Goal: Navigation & Orientation: Find specific page/section

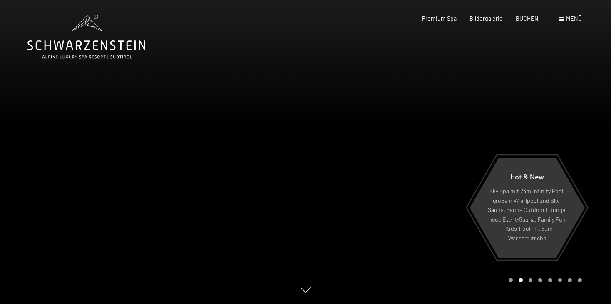
click at [428, 79] on div at bounding box center [459, 152] width 306 height 304
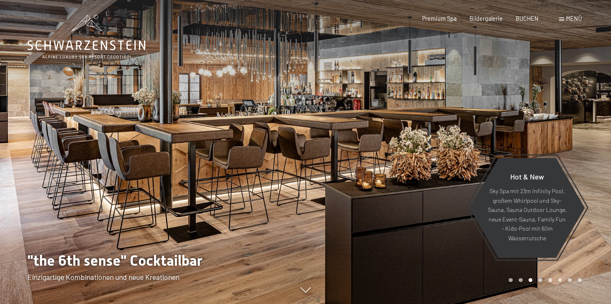
click at [458, 75] on div at bounding box center [459, 152] width 306 height 304
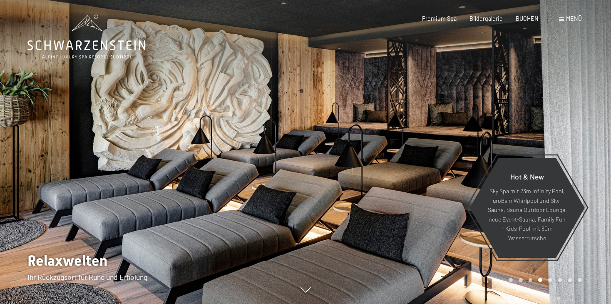
click at [470, 87] on div at bounding box center [459, 152] width 306 height 304
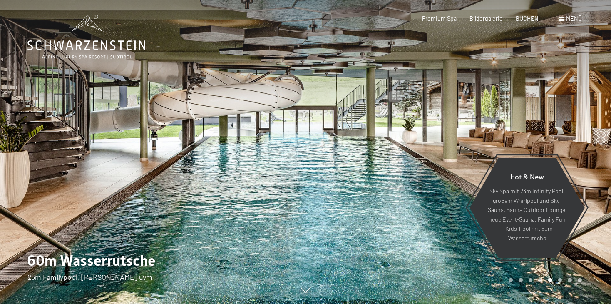
click at [55, 97] on div at bounding box center [153, 152] width 306 height 304
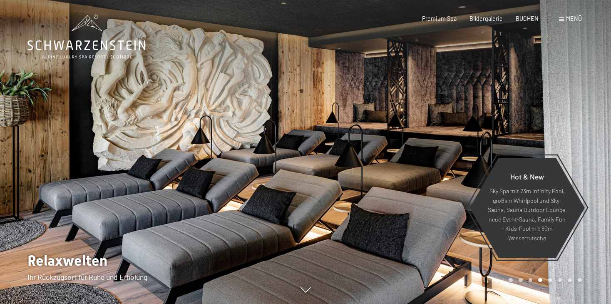
click at [474, 70] on div at bounding box center [459, 152] width 306 height 304
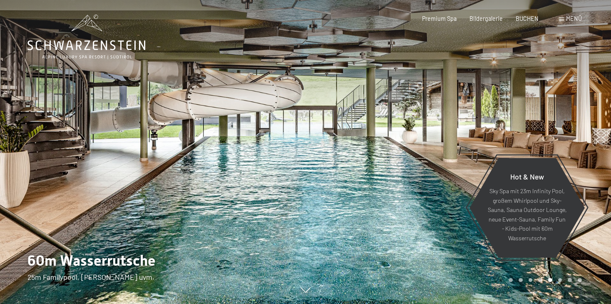
click at [540, 90] on div at bounding box center [459, 152] width 306 height 304
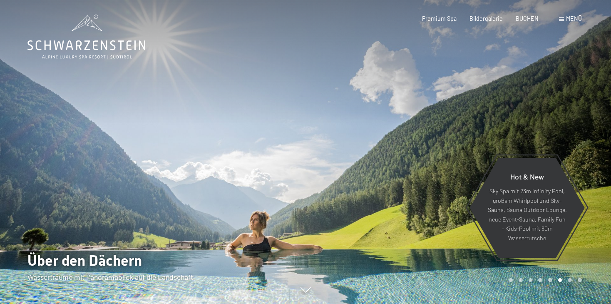
click at [556, 107] on div at bounding box center [459, 152] width 306 height 304
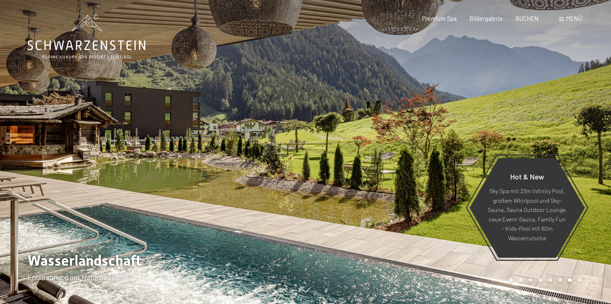
click at [556, 107] on div at bounding box center [459, 152] width 306 height 304
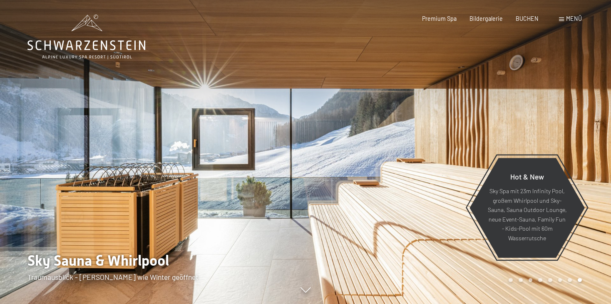
click at [556, 107] on div at bounding box center [459, 152] width 306 height 304
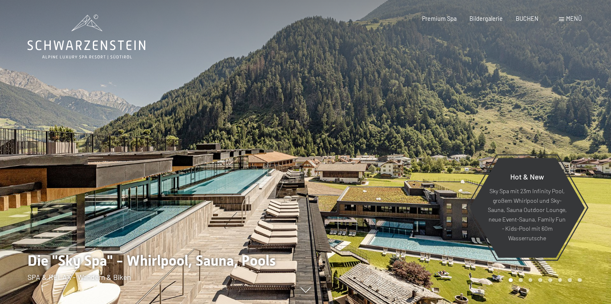
click at [164, 196] on div at bounding box center [153, 152] width 306 height 304
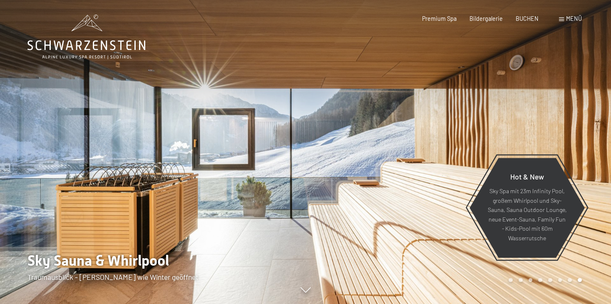
drag, startPoint x: 164, startPoint y: 196, endPoint x: 147, endPoint y: 184, distance: 21.0
click at [147, 184] on div at bounding box center [153, 152] width 306 height 304
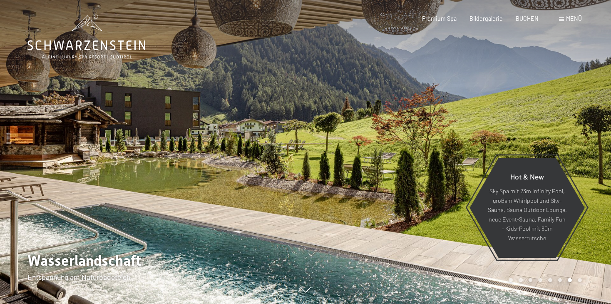
click at [147, 184] on div at bounding box center [153, 152] width 306 height 304
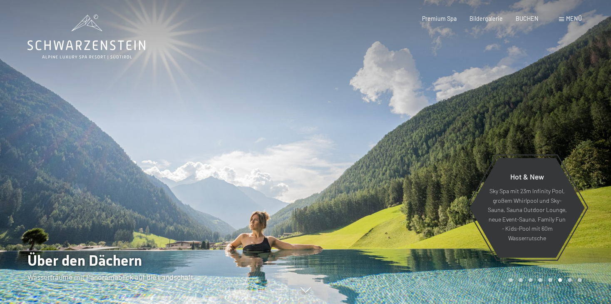
click at [115, 160] on div at bounding box center [153, 152] width 306 height 304
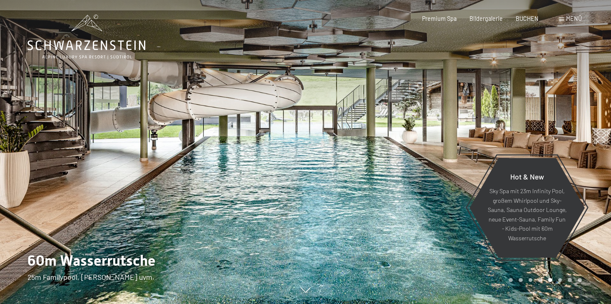
click at [115, 160] on div at bounding box center [153, 152] width 306 height 304
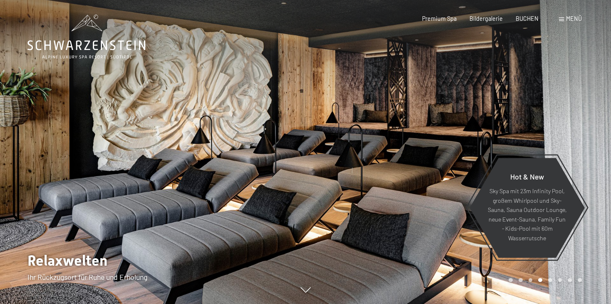
click at [115, 160] on div at bounding box center [153, 152] width 306 height 304
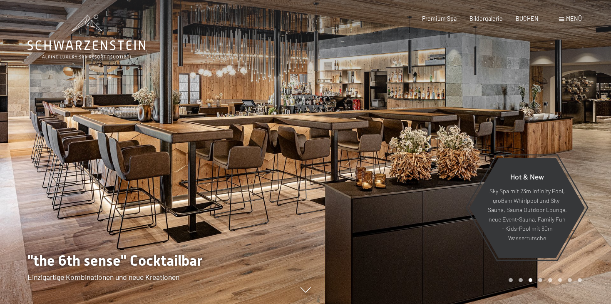
click at [115, 160] on div at bounding box center [153, 152] width 306 height 304
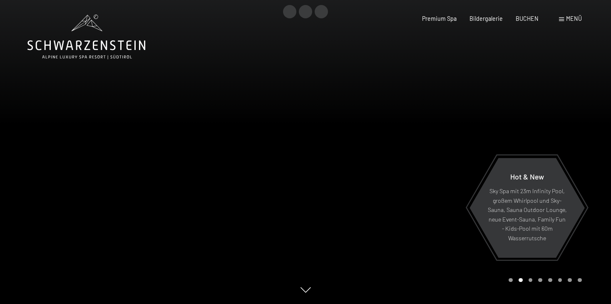
click at [115, 160] on div at bounding box center [153, 152] width 306 height 304
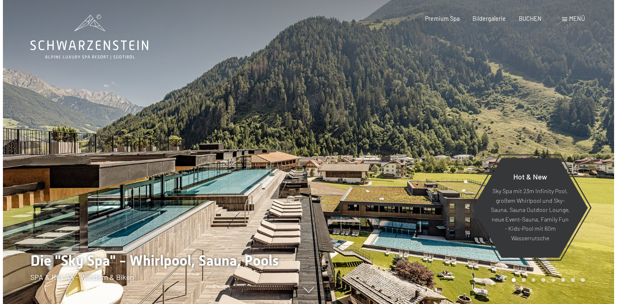
scroll to position [5, 0]
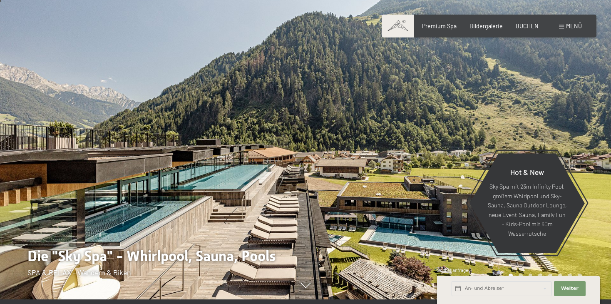
click at [574, 122] on div at bounding box center [459, 147] width 306 height 304
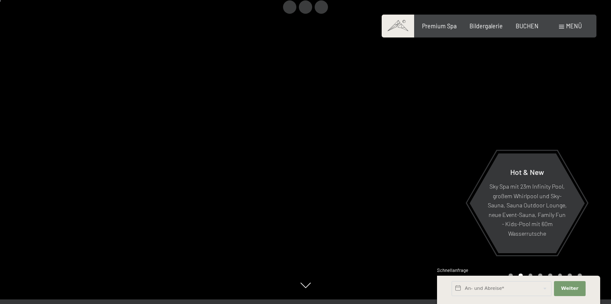
click at [574, 122] on div at bounding box center [459, 147] width 306 height 304
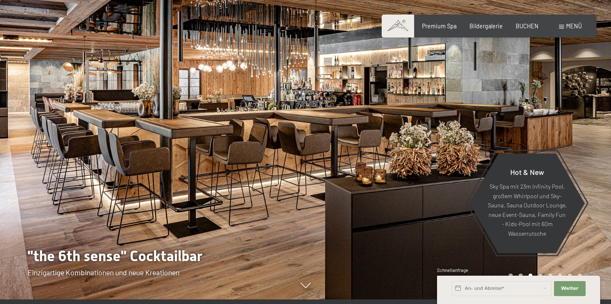
click at [574, 122] on div at bounding box center [459, 147] width 306 height 304
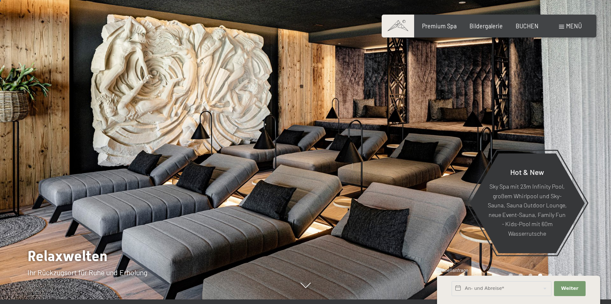
click at [574, 122] on div at bounding box center [459, 147] width 306 height 304
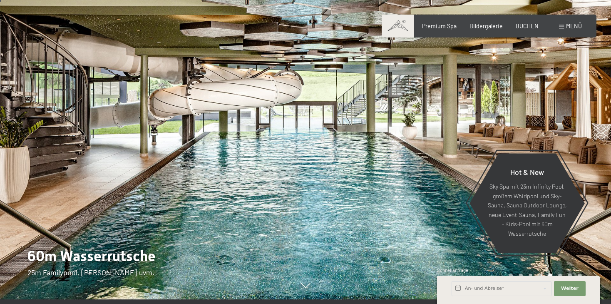
click at [574, 122] on div at bounding box center [459, 147] width 306 height 304
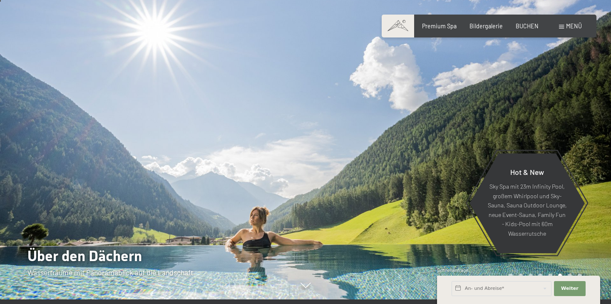
click at [574, 122] on div at bounding box center [459, 147] width 306 height 304
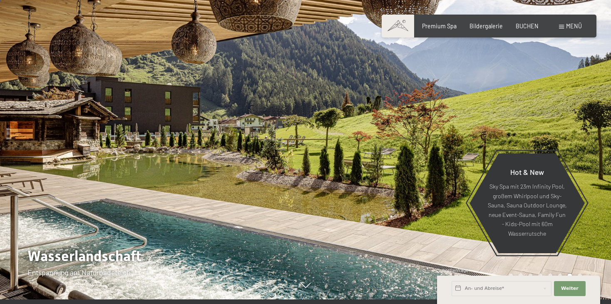
click at [574, 122] on div at bounding box center [459, 147] width 306 height 304
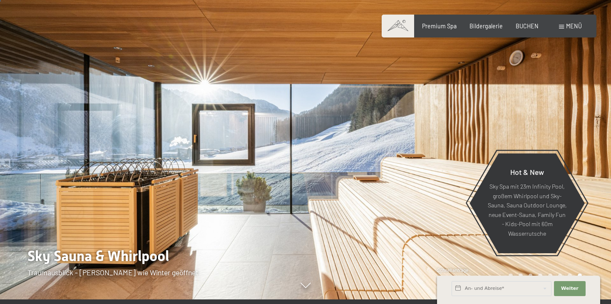
click at [574, 122] on div at bounding box center [459, 147] width 306 height 304
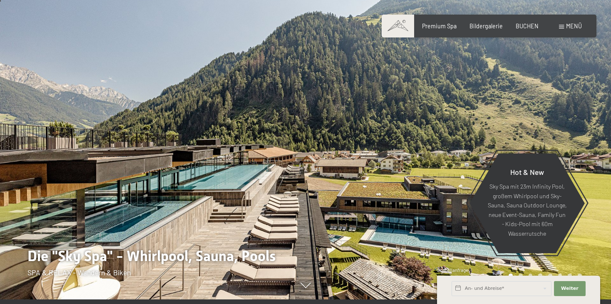
click at [574, 122] on div at bounding box center [459, 147] width 306 height 304
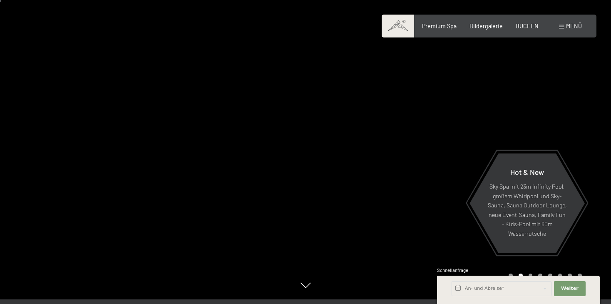
click at [32, 156] on div at bounding box center [153, 147] width 306 height 304
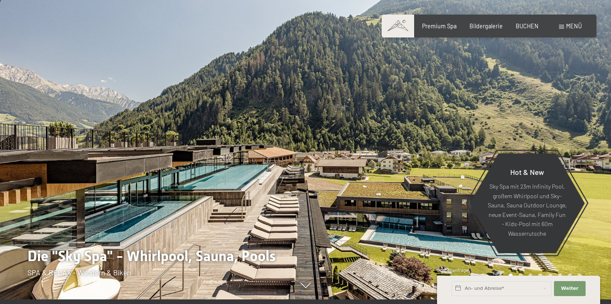
click at [583, 129] on div at bounding box center [459, 147] width 306 height 304
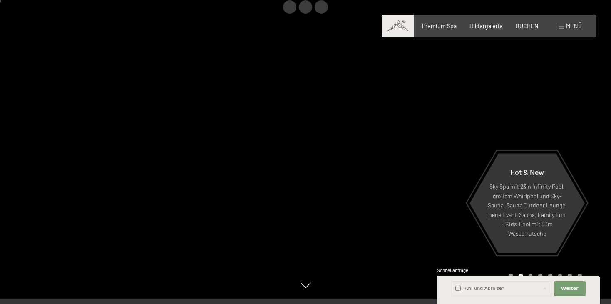
click at [583, 129] on div at bounding box center [459, 147] width 306 height 304
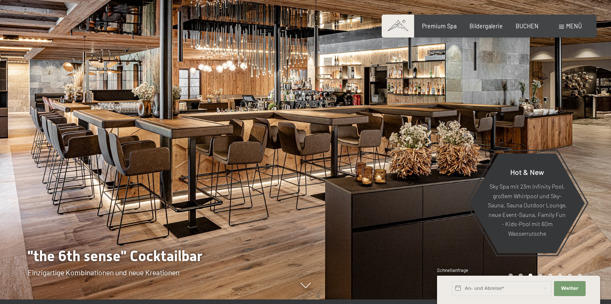
click at [583, 129] on div at bounding box center [459, 147] width 306 height 304
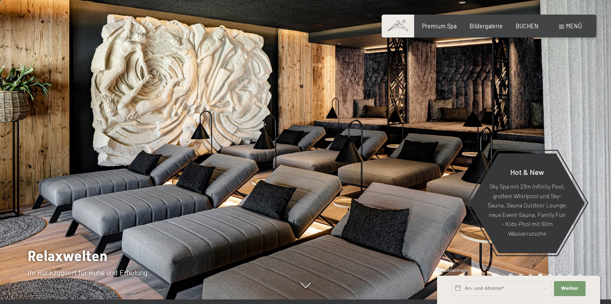
click at [583, 129] on div at bounding box center [459, 147] width 306 height 304
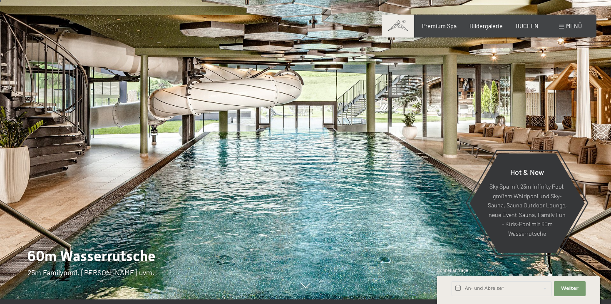
click at [583, 129] on div at bounding box center [459, 147] width 306 height 304
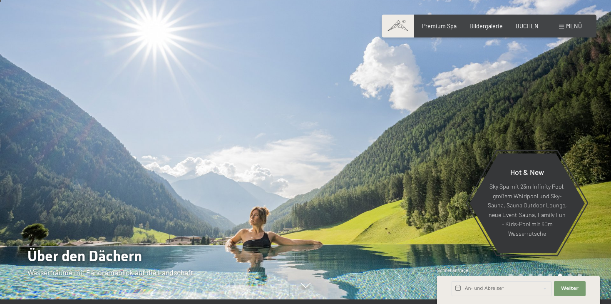
click at [583, 129] on div at bounding box center [459, 147] width 306 height 304
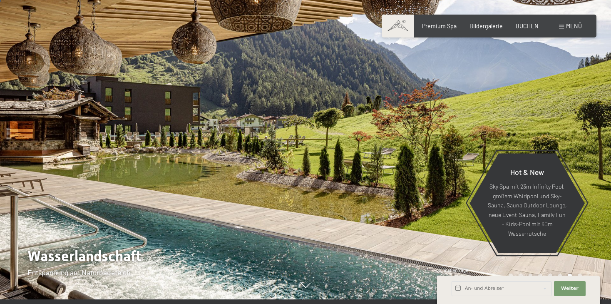
click at [583, 129] on div at bounding box center [459, 147] width 306 height 304
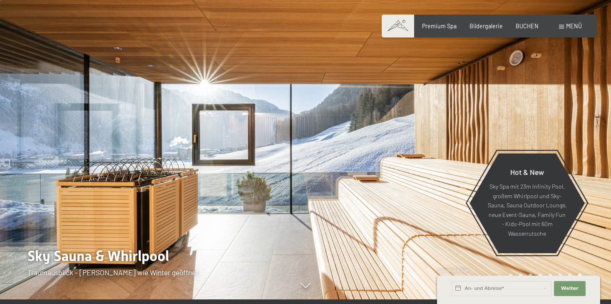
click at [583, 129] on div at bounding box center [459, 147] width 306 height 304
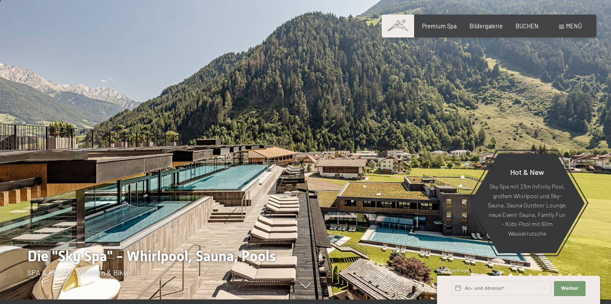
click at [583, 129] on div at bounding box center [459, 147] width 306 height 304
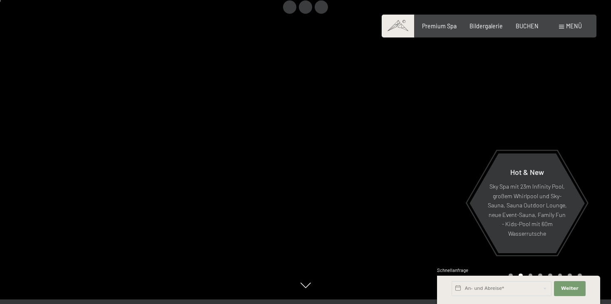
click at [562, 30] on div "Menü" at bounding box center [570, 26] width 23 height 8
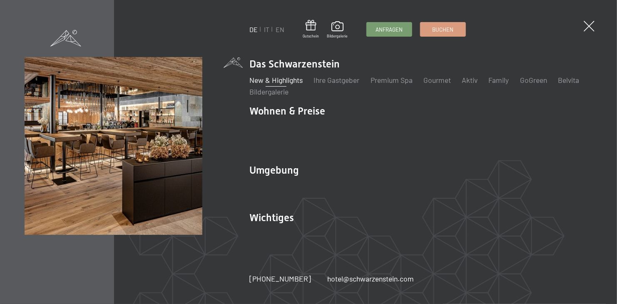
click at [278, 85] on link "New & Highlights" at bounding box center [275, 79] width 53 height 9
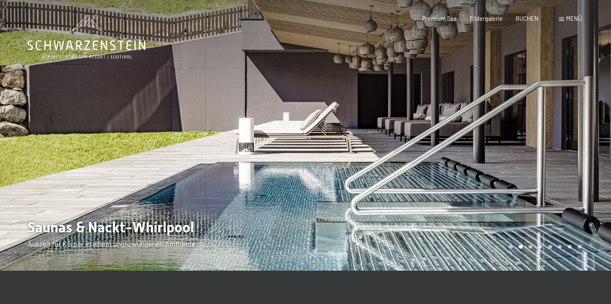
click at [565, 146] on div at bounding box center [459, 135] width 306 height 271
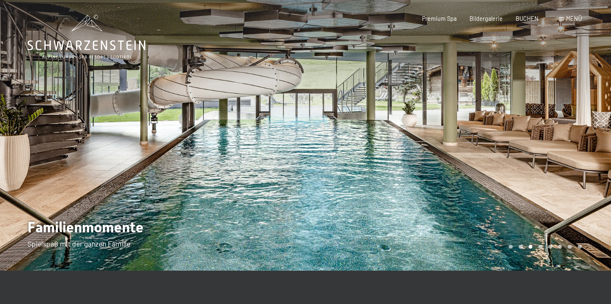
click at [565, 146] on div at bounding box center [459, 135] width 306 height 271
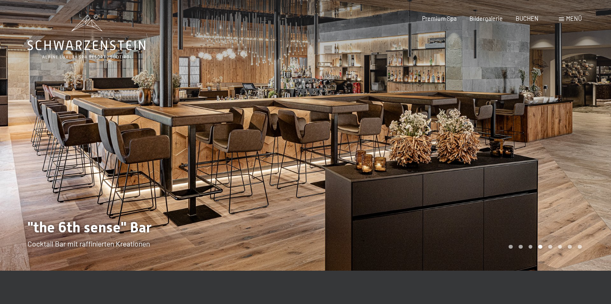
click at [565, 146] on div at bounding box center [459, 135] width 306 height 271
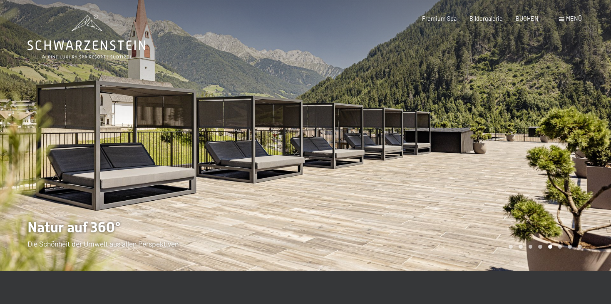
click at [565, 146] on div at bounding box center [459, 135] width 306 height 271
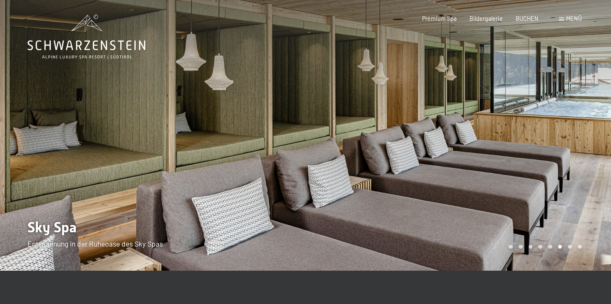
click at [565, 146] on div at bounding box center [459, 135] width 306 height 271
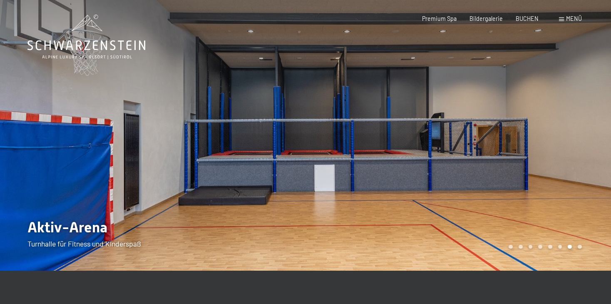
click at [565, 146] on div at bounding box center [459, 135] width 306 height 271
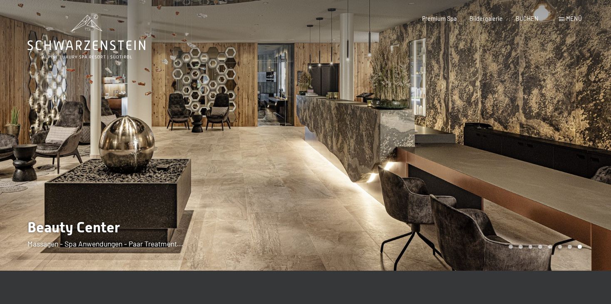
click at [565, 146] on div at bounding box center [459, 135] width 306 height 271
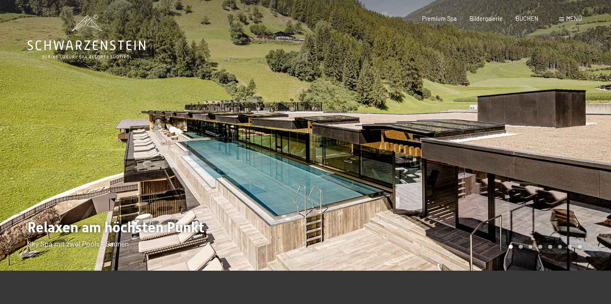
click at [565, 146] on div at bounding box center [459, 135] width 306 height 271
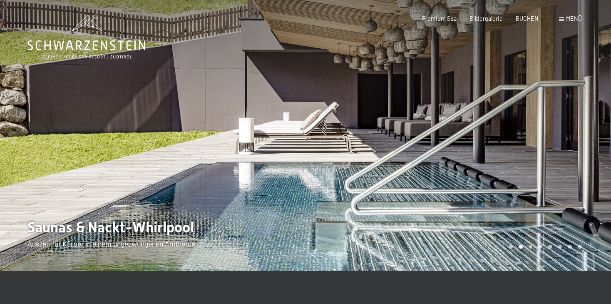
click at [565, 146] on div at bounding box center [459, 135] width 306 height 271
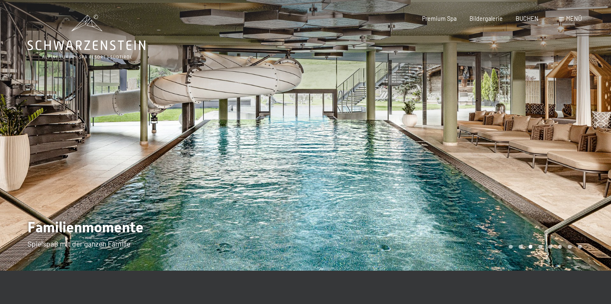
click at [565, 146] on div at bounding box center [459, 135] width 306 height 271
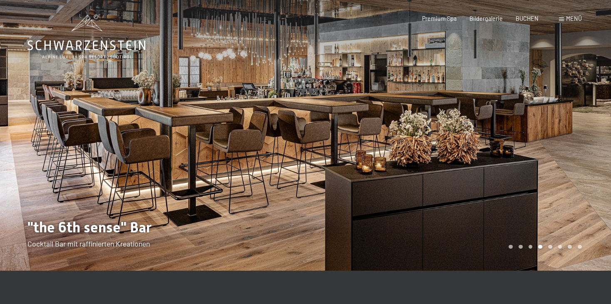
click at [565, 146] on div at bounding box center [459, 135] width 306 height 271
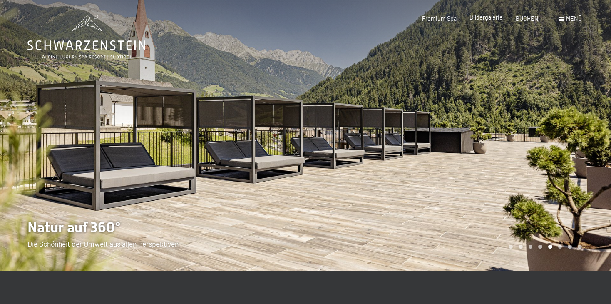
click at [490, 19] on span "Bildergalerie" at bounding box center [486, 17] width 33 height 7
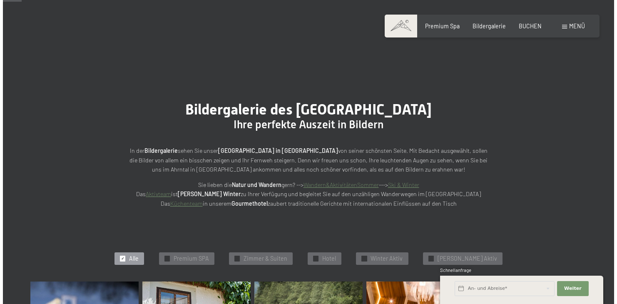
scroll to position [266, 0]
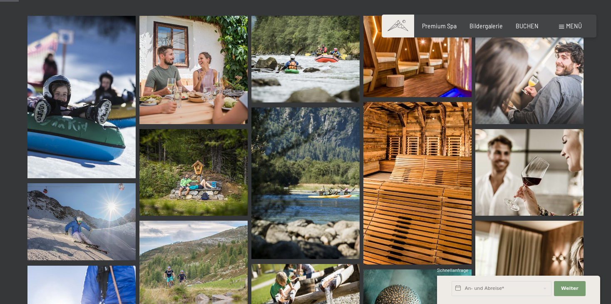
click at [179, 92] on img at bounding box center [193, 70] width 108 height 108
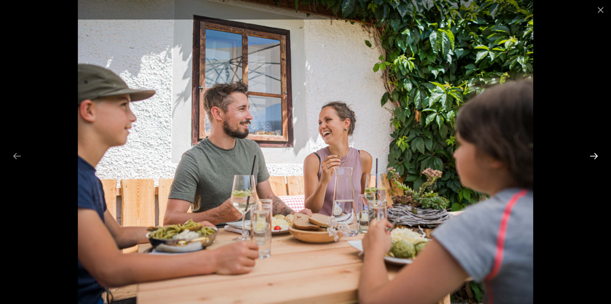
click at [594, 154] on button "Next slide" at bounding box center [593, 156] width 17 height 16
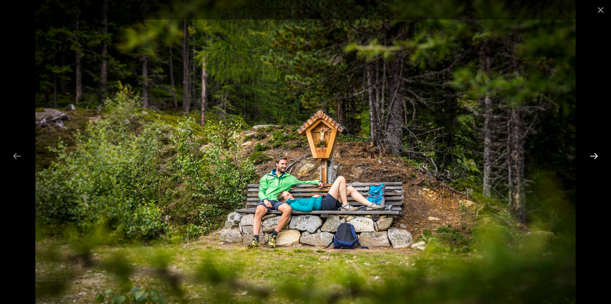
click at [594, 154] on button "Next slide" at bounding box center [593, 156] width 17 height 16
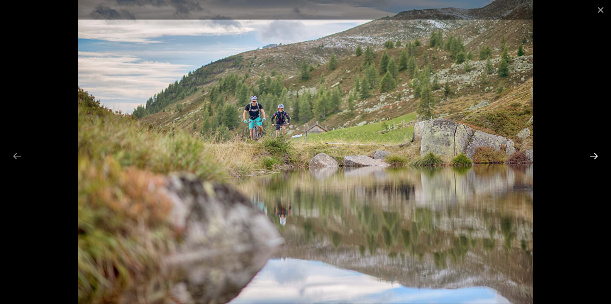
click at [594, 154] on button "Next slide" at bounding box center [593, 156] width 17 height 16
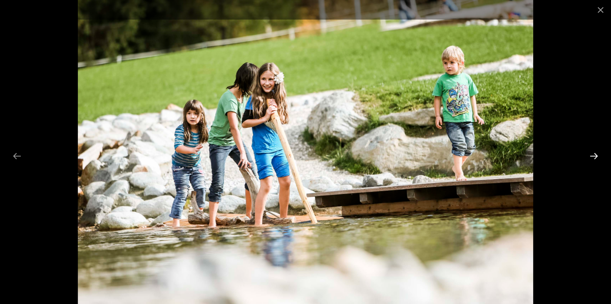
click at [594, 154] on button "Next slide" at bounding box center [593, 156] width 17 height 16
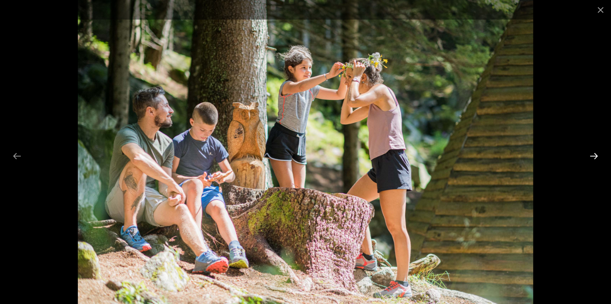
click at [594, 154] on button "Next slide" at bounding box center [593, 156] width 17 height 16
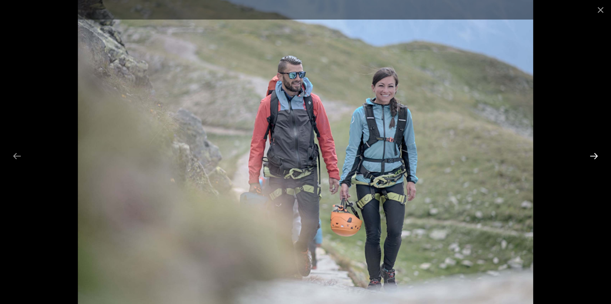
click at [594, 154] on button "Next slide" at bounding box center [593, 156] width 17 height 16
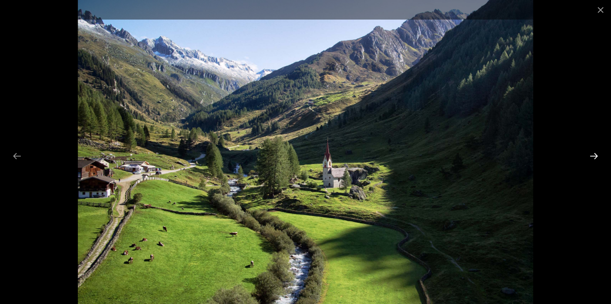
click at [592, 157] on button "Next slide" at bounding box center [593, 156] width 17 height 16
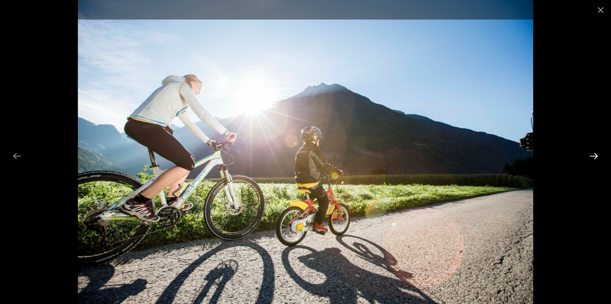
click at [592, 157] on button "Next slide" at bounding box center [593, 156] width 17 height 16
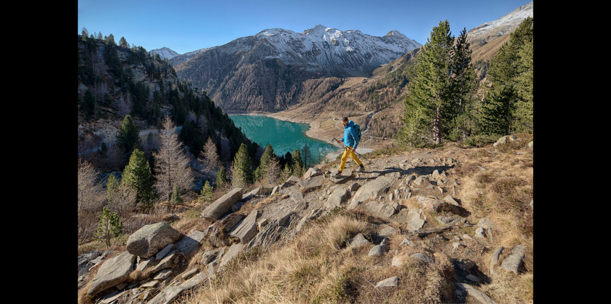
click at [592, 157] on button "Next slide" at bounding box center [597, 156] width 17 height 16
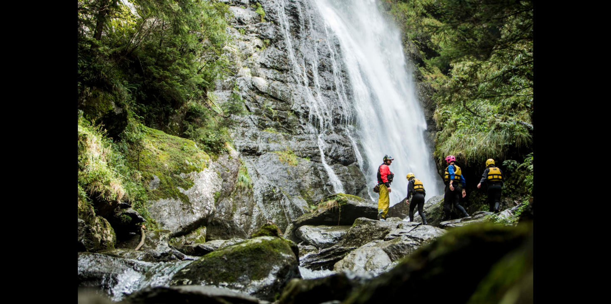
click at [592, 157] on button "Next slide" at bounding box center [597, 156] width 17 height 16
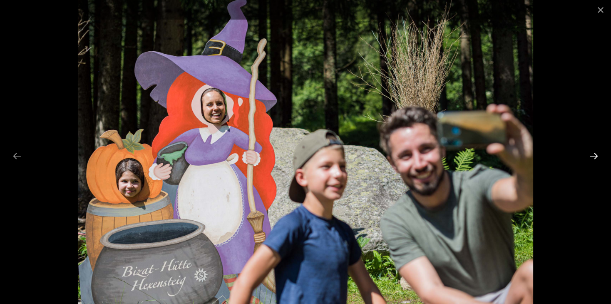
click at [592, 157] on button "Next slide" at bounding box center [593, 156] width 17 height 16
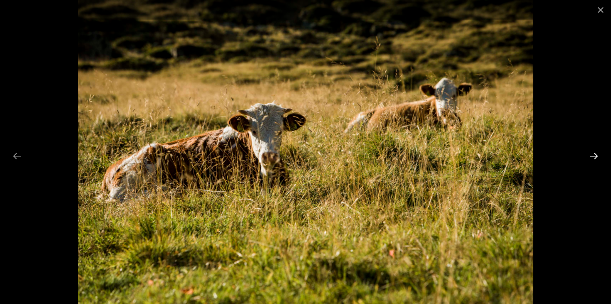
click at [592, 157] on button "Next slide" at bounding box center [593, 156] width 17 height 16
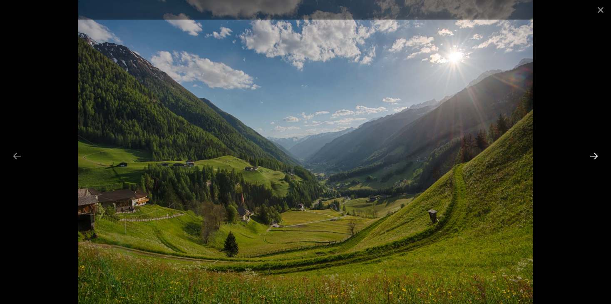
click at [592, 157] on button "Next slide" at bounding box center [593, 156] width 17 height 16
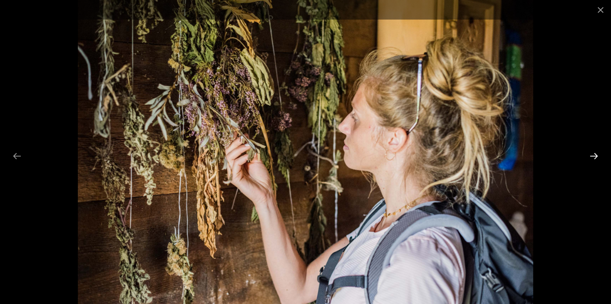
click at [592, 157] on button "Next slide" at bounding box center [593, 156] width 17 height 16
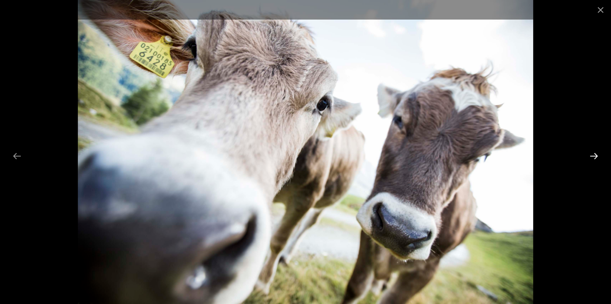
click at [592, 157] on button "Next slide" at bounding box center [593, 156] width 17 height 16
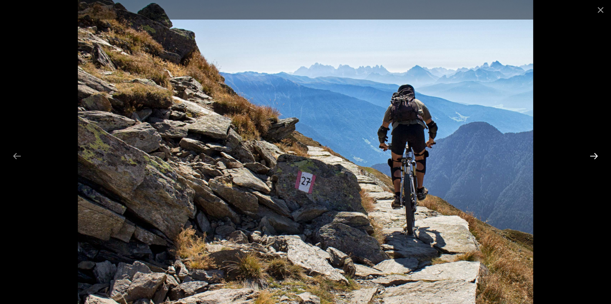
click at [592, 157] on button "Next slide" at bounding box center [593, 156] width 17 height 16
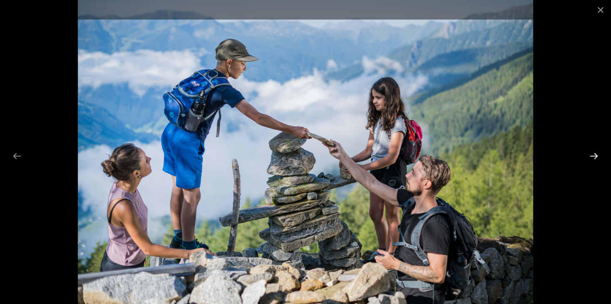
click at [592, 157] on button "Next slide" at bounding box center [593, 156] width 17 height 16
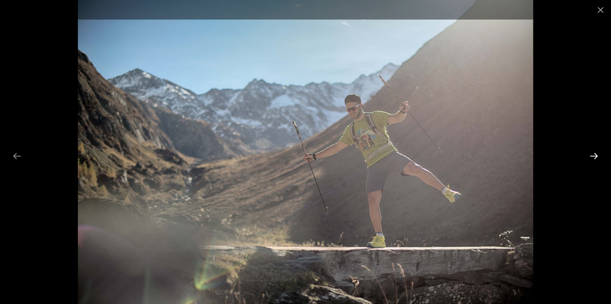
click at [592, 157] on button "Next slide" at bounding box center [593, 156] width 17 height 16
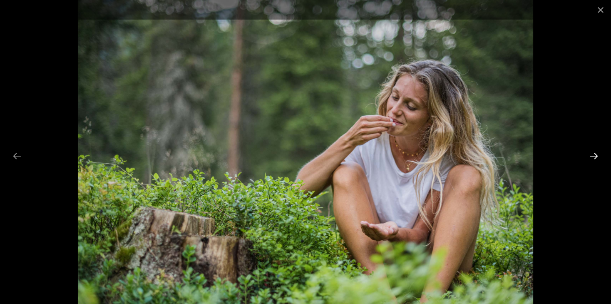
click at [592, 157] on button "Next slide" at bounding box center [593, 156] width 17 height 16
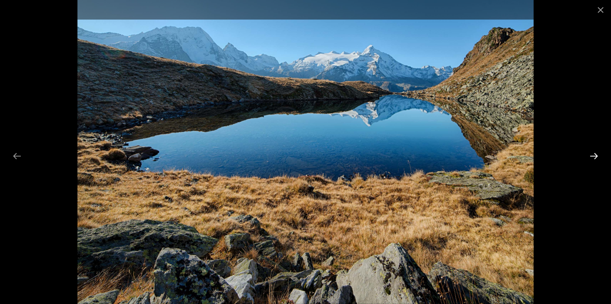
click at [592, 157] on button "Next slide" at bounding box center [593, 156] width 17 height 16
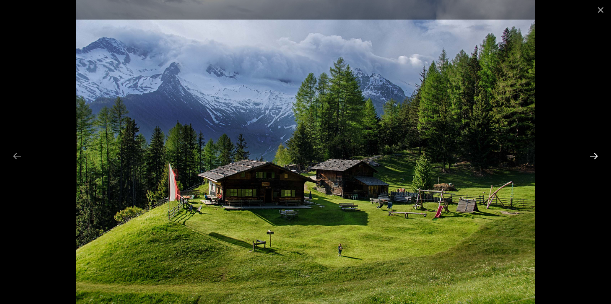
click at [592, 157] on button "Next slide" at bounding box center [593, 156] width 17 height 16
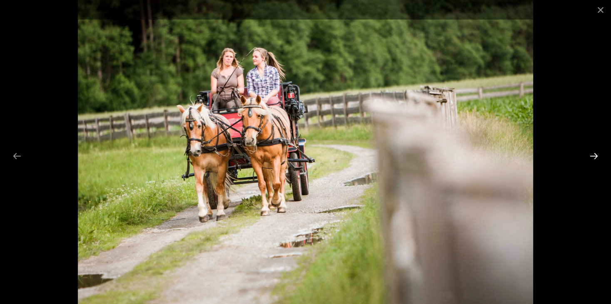
click at [592, 157] on button "Next slide" at bounding box center [593, 156] width 17 height 16
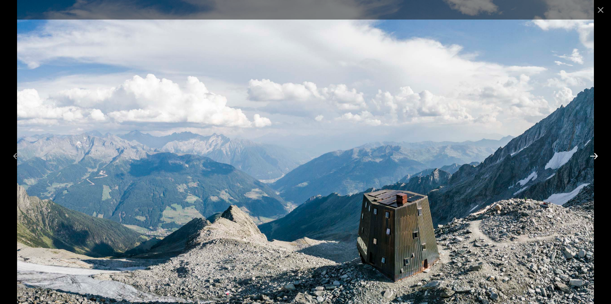
click at [592, 157] on button "Next slide" at bounding box center [593, 156] width 17 height 16
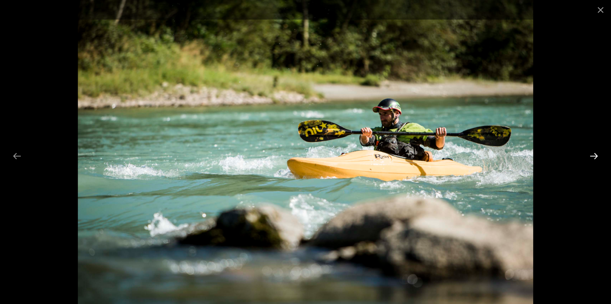
click at [592, 157] on button "Next slide" at bounding box center [593, 156] width 17 height 16
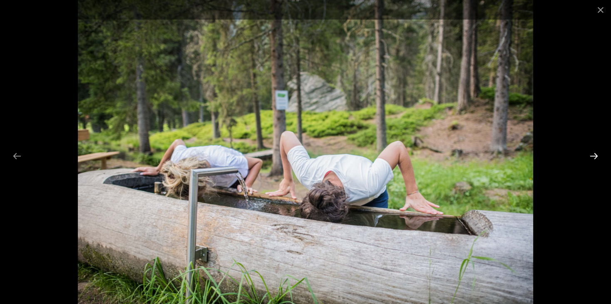
click at [592, 157] on button "Next slide" at bounding box center [593, 156] width 17 height 16
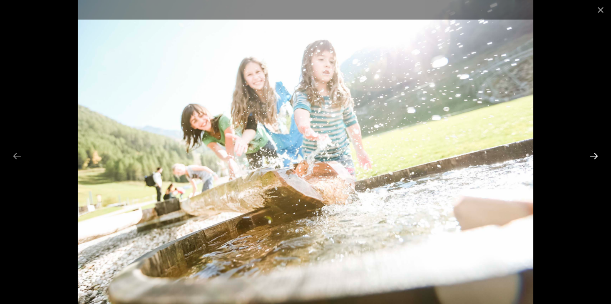
click at [592, 157] on button "Next slide" at bounding box center [593, 156] width 17 height 16
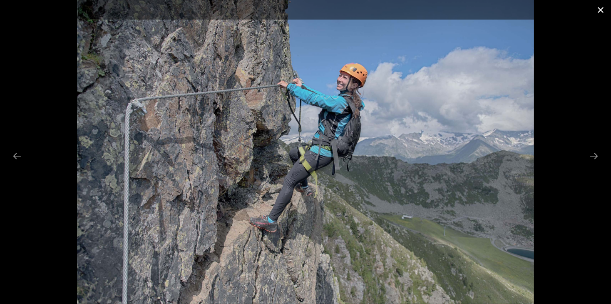
click at [601, 11] on button "Close gallery" at bounding box center [600, 10] width 21 height 20
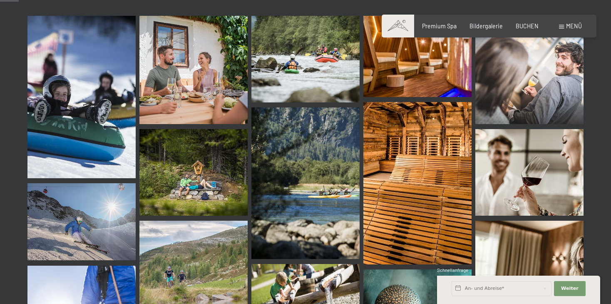
click at [561, 26] on span at bounding box center [561, 27] width 5 height 4
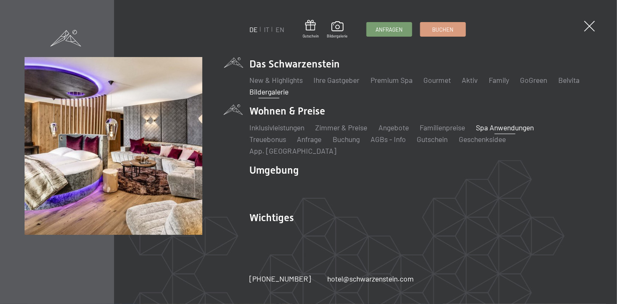
click at [509, 132] on link "Spa Anwendungen" at bounding box center [505, 127] width 58 height 9
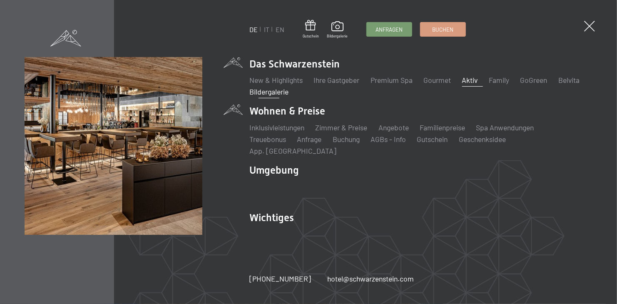
click at [471, 85] on link "Aktiv" at bounding box center [470, 79] width 16 height 9
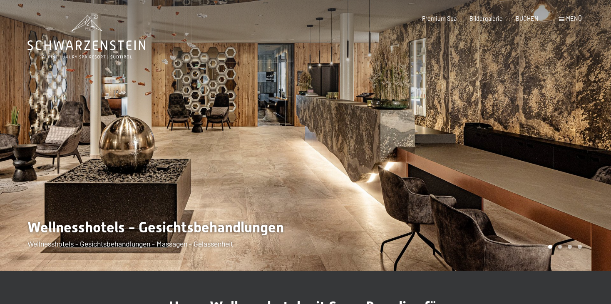
click at [576, 155] on div at bounding box center [459, 135] width 306 height 271
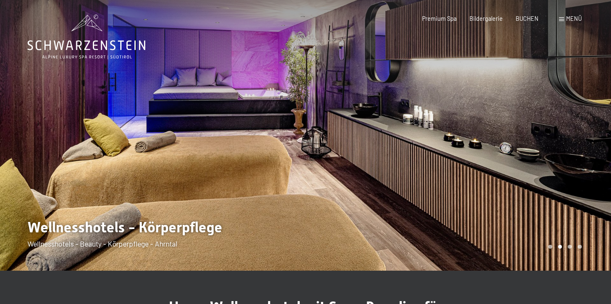
click at [576, 155] on div at bounding box center [459, 135] width 306 height 271
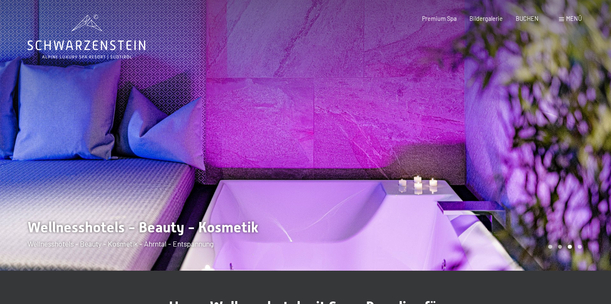
click at [576, 155] on div at bounding box center [459, 135] width 306 height 271
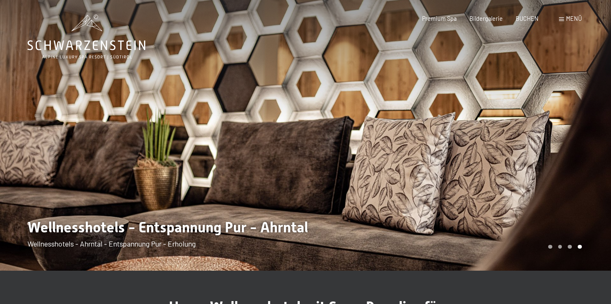
click at [576, 155] on div at bounding box center [459, 135] width 306 height 271
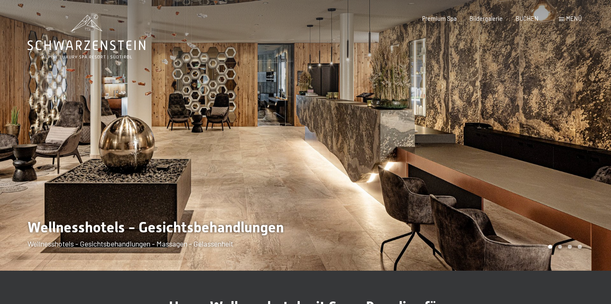
click at [576, 155] on div at bounding box center [459, 135] width 306 height 271
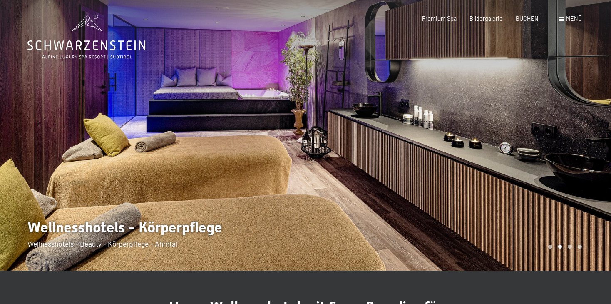
click at [576, 155] on div at bounding box center [459, 135] width 306 height 271
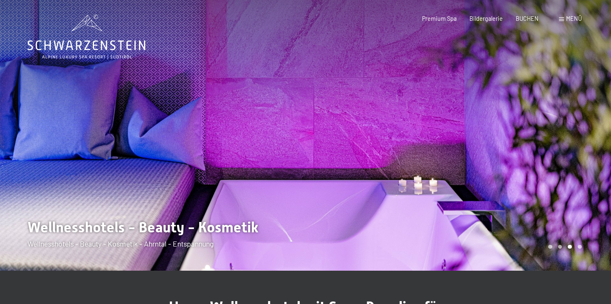
click at [576, 155] on div at bounding box center [459, 135] width 306 height 271
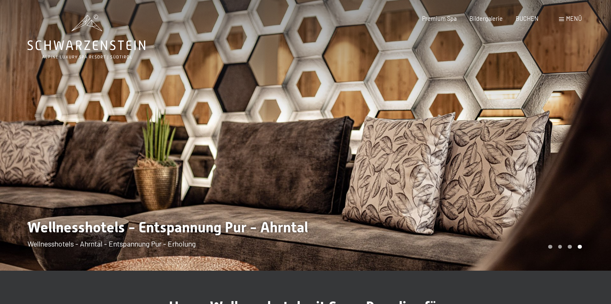
click at [576, 155] on div at bounding box center [459, 135] width 306 height 271
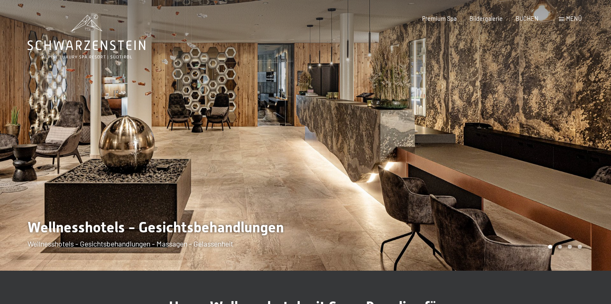
click at [576, 155] on div at bounding box center [459, 135] width 306 height 271
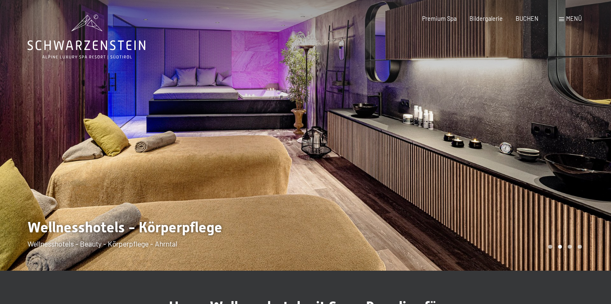
click at [585, 64] on div at bounding box center [459, 135] width 306 height 271
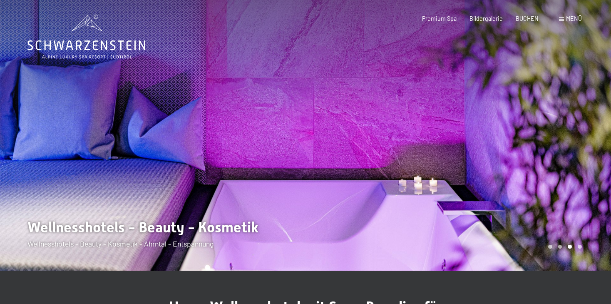
click at [585, 64] on div at bounding box center [459, 135] width 306 height 271
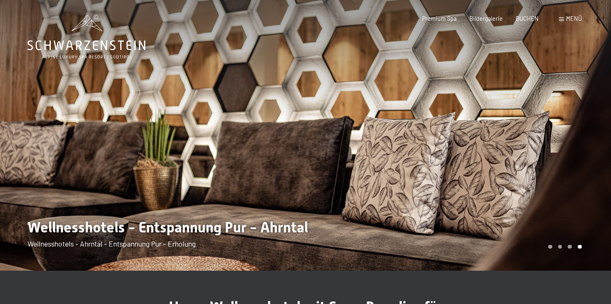
click at [65, 65] on div at bounding box center [153, 135] width 306 height 271
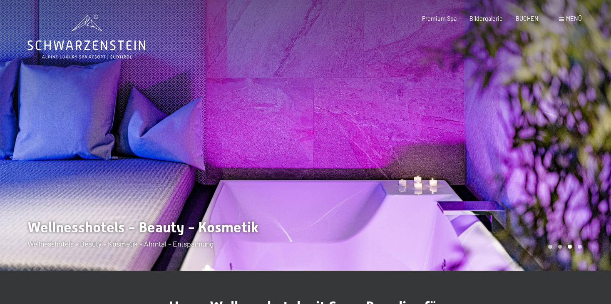
click at [65, 65] on div at bounding box center [153, 135] width 306 height 271
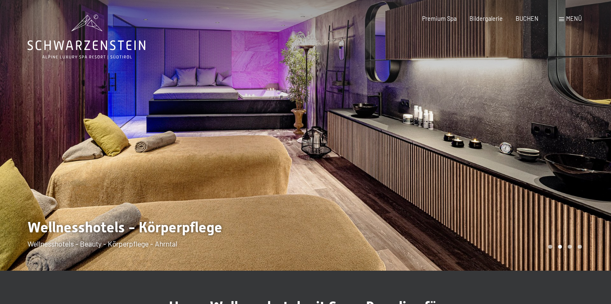
click at [65, 65] on div at bounding box center [153, 135] width 306 height 271
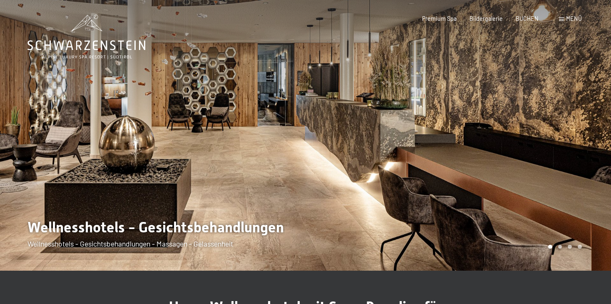
click at [65, 65] on div at bounding box center [153, 135] width 306 height 271
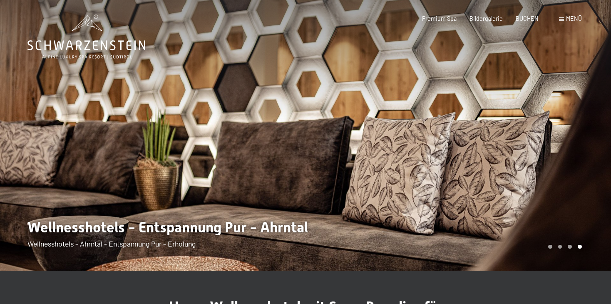
click at [65, 65] on div at bounding box center [153, 135] width 306 height 271
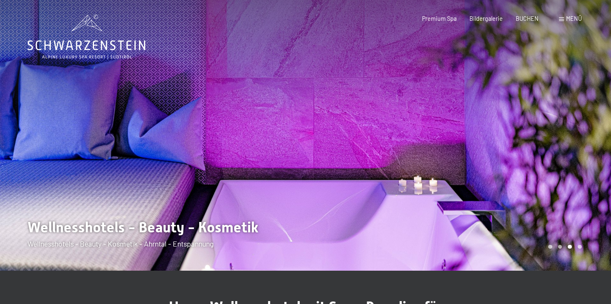
click at [334, 249] on div at bounding box center [459, 135] width 306 height 271
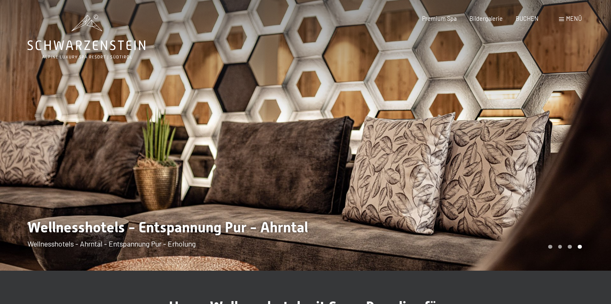
click at [334, 249] on div at bounding box center [459, 135] width 306 height 271
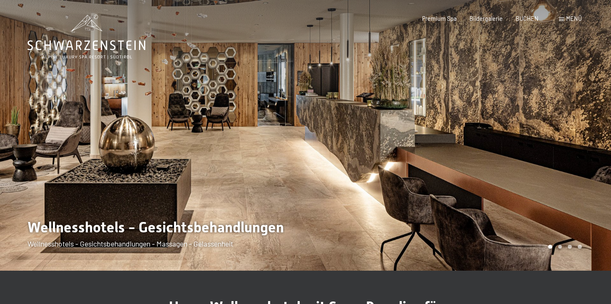
click at [334, 249] on div at bounding box center [459, 135] width 306 height 271
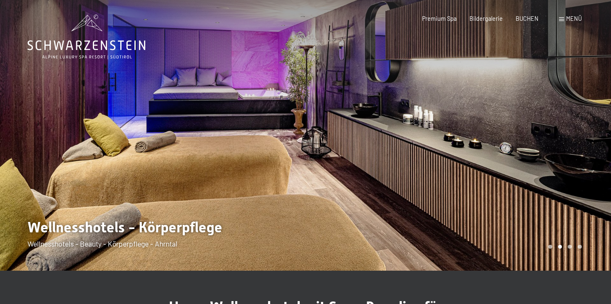
click at [334, 249] on div at bounding box center [459, 135] width 306 height 271
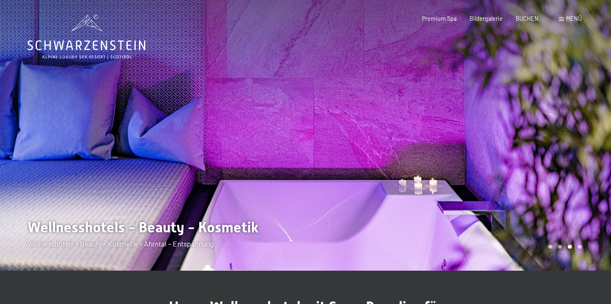
click at [334, 249] on div at bounding box center [459, 135] width 306 height 271
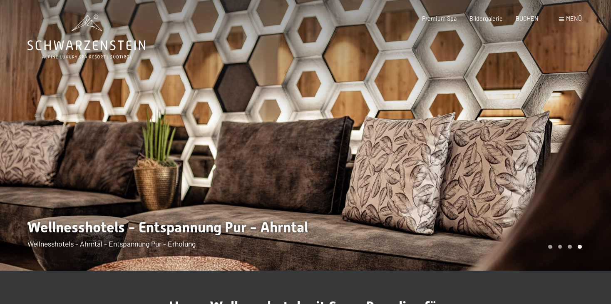
click at [334, 249] on div at bounding box center [459, 135] width 306 height 271
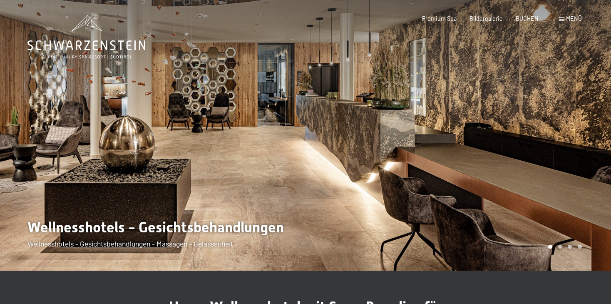
click at [334, 249] on div at bounding box center [459, 135] width 306 height 271
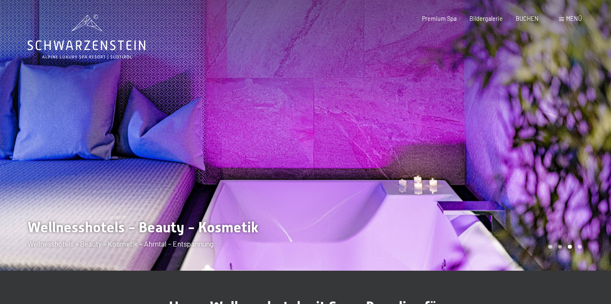
click at [334, 249] on div at bounding box center [459, 135] width 306 height 271
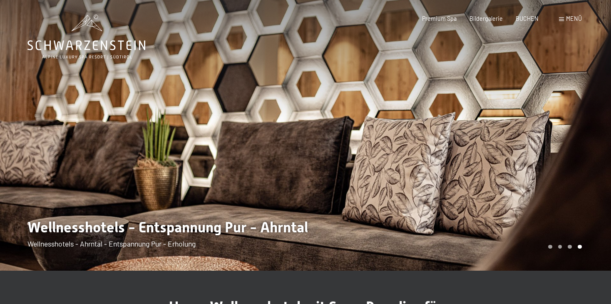
click at [561, 20] on span at bounding box center [561, 19] width 5 height 4
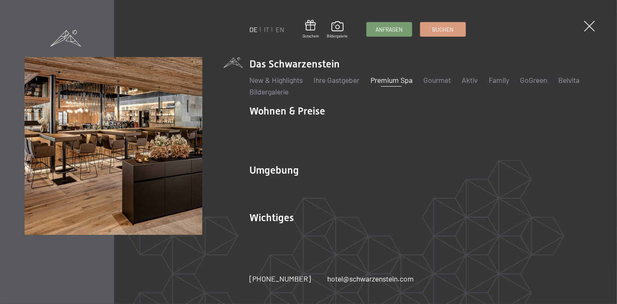
click at [391, 85] on link "Premium Spa" at bounding box center [392, 79] width 42 height 9
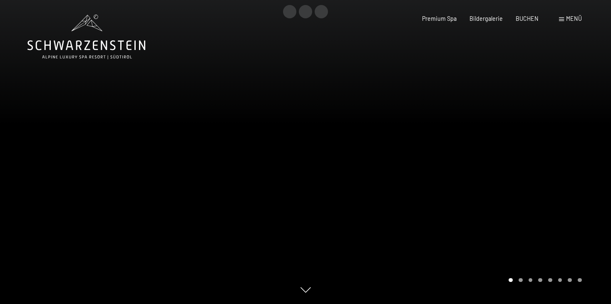
click at [549, 173] on div at bounding box center [459, 152] width 306 height 304
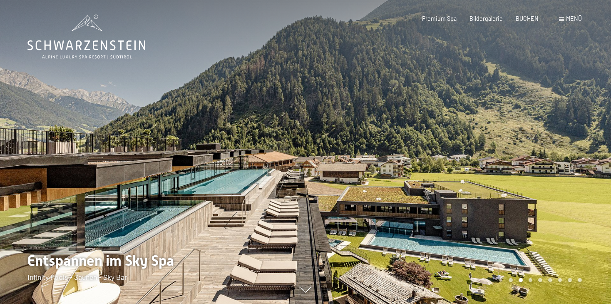
click at [549, 173] on div at bounding box center [459, 152] width 306 height 304
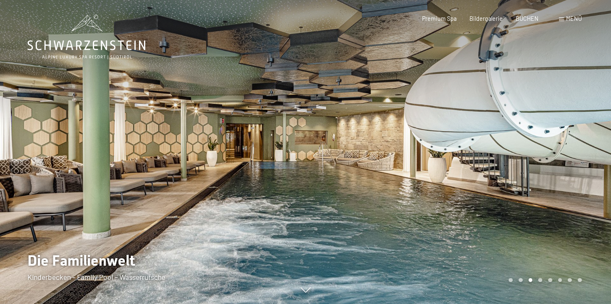
click at [569, 165] on div at bounding box center [459, 152] width 306 height 304
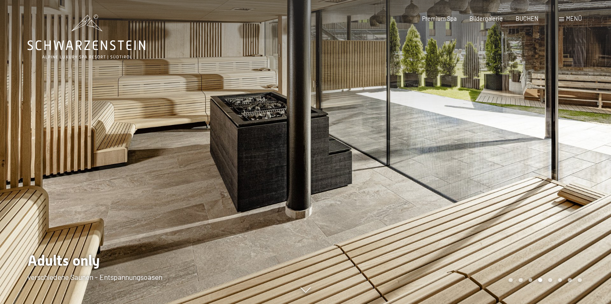
click at [569, 165] on div at bounding box center [459, 152] width 306 height 304
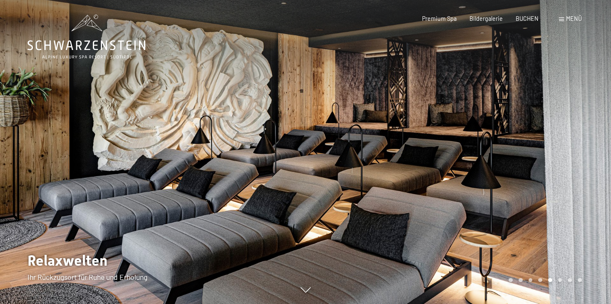
click at [569, 165] on div at bounding box center [459, 152] width 306 height 304
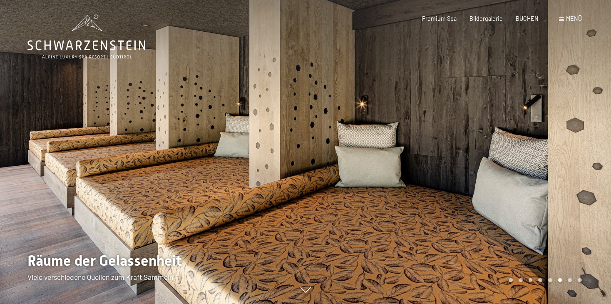
click at [569, 165] on div at bounding box center [459, 152] width 306 height 304
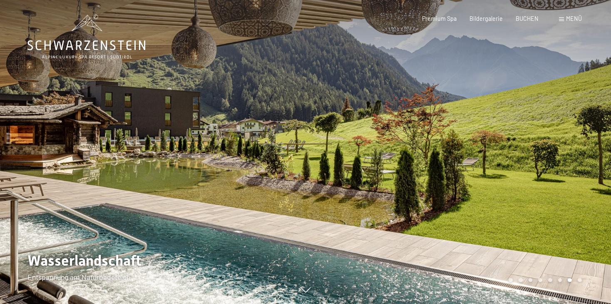
click at [569, 165] on div at bounding box center [459, 152] width 306 height 304
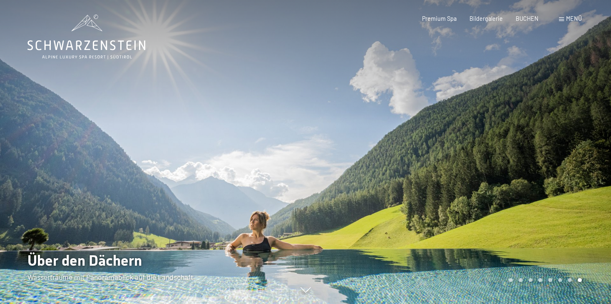
click at [569, 165] on div at bounding box center [459, 152] width 306 height 304
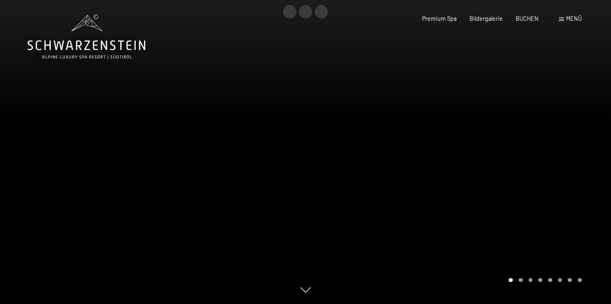
click at [569, 165] on div at bounding box center [459, 152] width 306 height 304
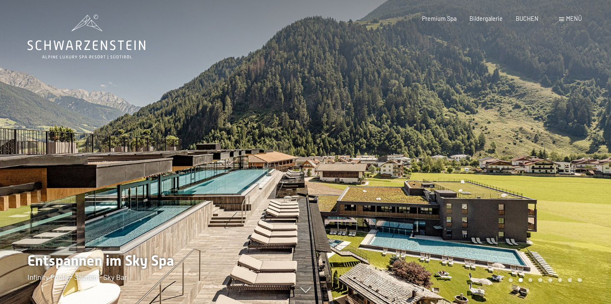
click at [569, 165] on div at bounding box center [459, 152] width 306 height 304
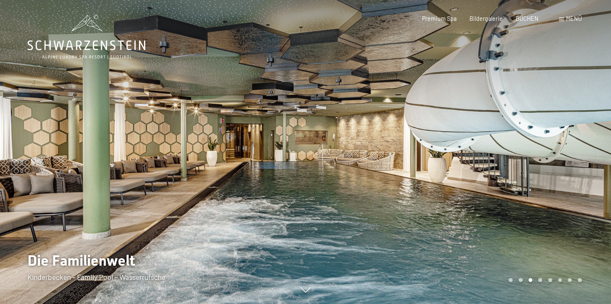
click at [569, 165] on div at bounding box center [459, 152] width 306 height 304
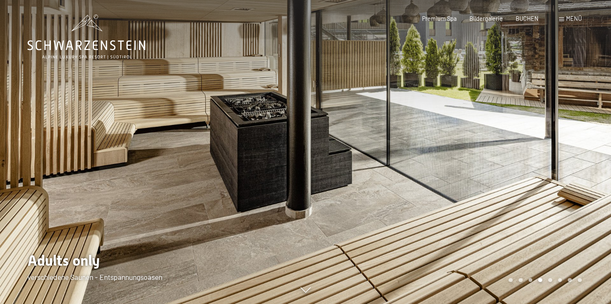
click at [561, 17] on div "Menü" at bounding box center [570, 19] width 23 height 8
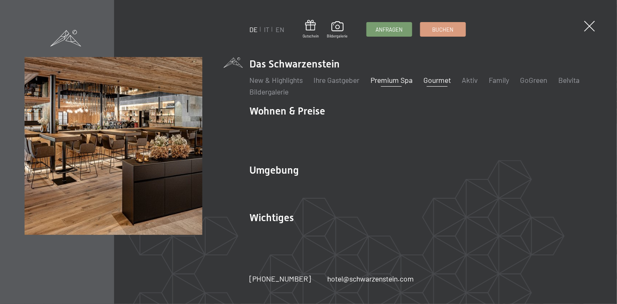
click at [438, 85] on link "Gourmet" at bounding box center [436, 79] width 27 height 9
click at [399, 85] on link "Premium Spa" at bounding box center [392, 79] width 42 height 9
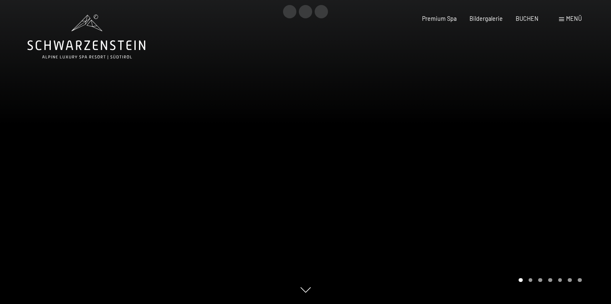
click at [535, 154] on div at bounding box center [459, 152] width 306 height 304
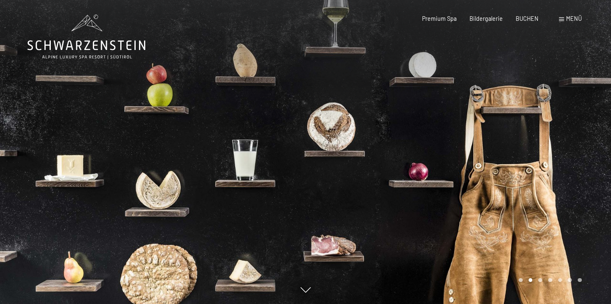
click at [535, 154] on div at bounding box center [459, 152] width 306 height 304
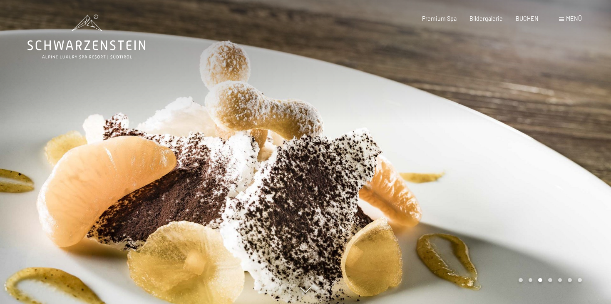
click at [552, 157] on div at bounding box center [459, 152] width 306 height 304
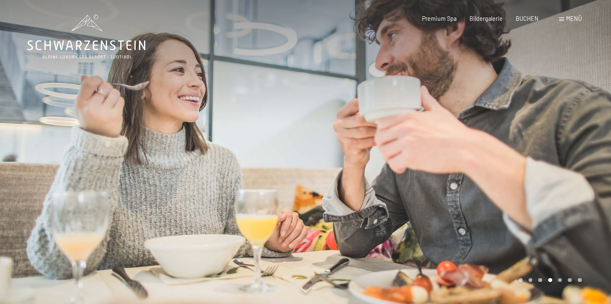
click at [31, 141] on div at bounding box center [153, 152] width 306 height 304
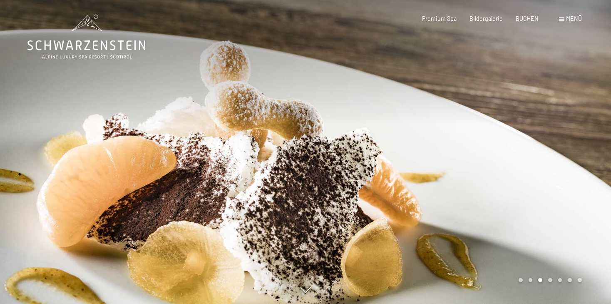
click at [31, 141] on div at bounding box center [153, 152] width 306 height 304
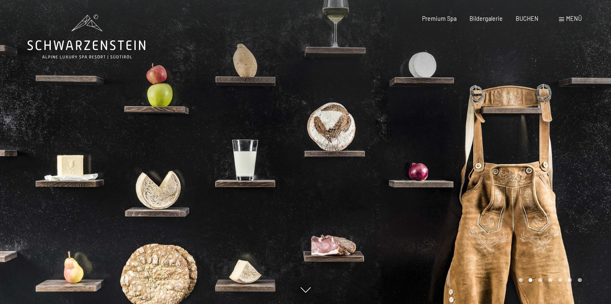
click at [31, 141] on div at bounding box center [153, 152] width 306 height 304
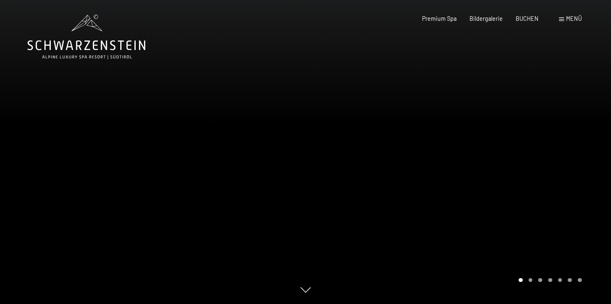
click at [595, 148] on div at bounding box center [459, 152] width 306 height 304
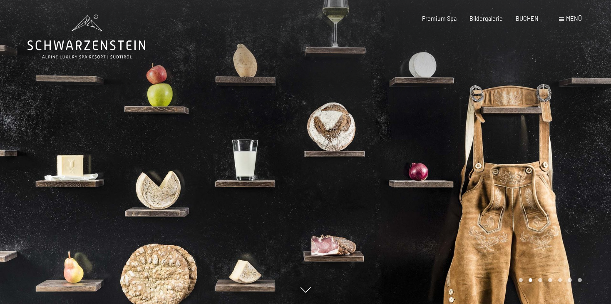
click at [594, 146] on div at bounding box center [459, 152] width 306 height 304
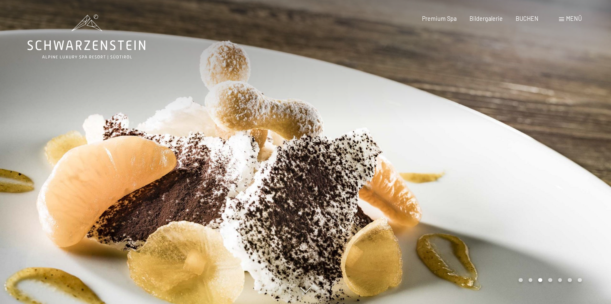
click at [594, 146] on div at bounding box center [459, 152] width 306 height 304
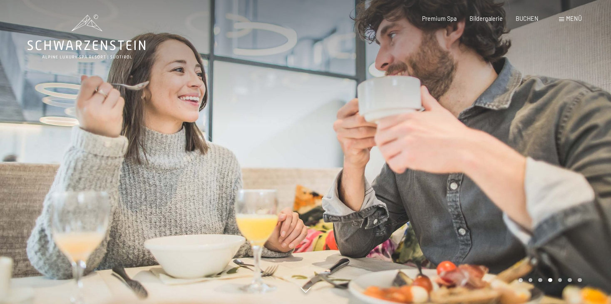
click at [594, 146] on div at bounding box center [459, 152] width 306 height 304
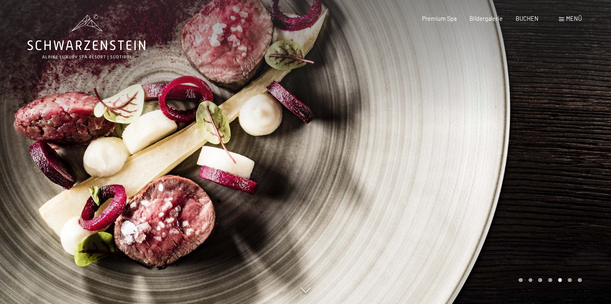
click at [594, 146] on div at bounding box center [459, 152] width 306 height 304
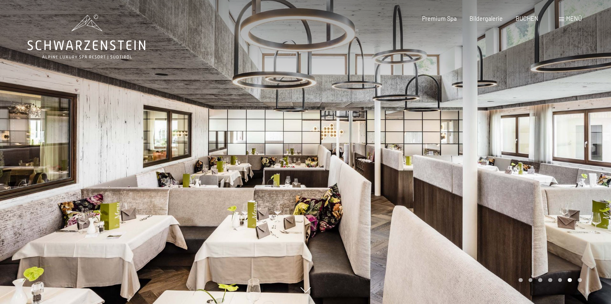
click at [17, 140] on div at bounding box center [153, 152] width 306 height 304
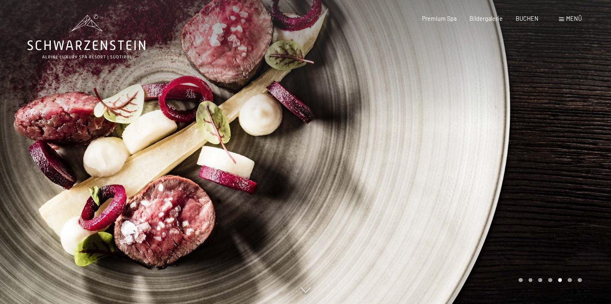
click at [17, 140] on div at bounding box center [153, 152] width 306 height 304
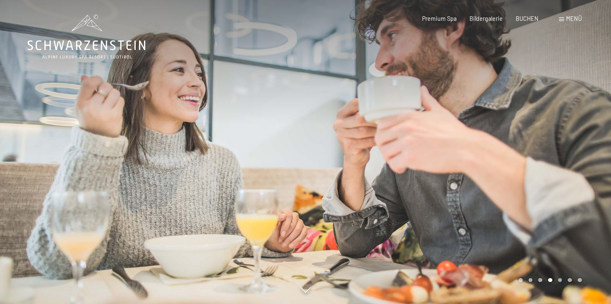
click at [17, 140] on div at bounding box center [153, 152] width 306 height 304
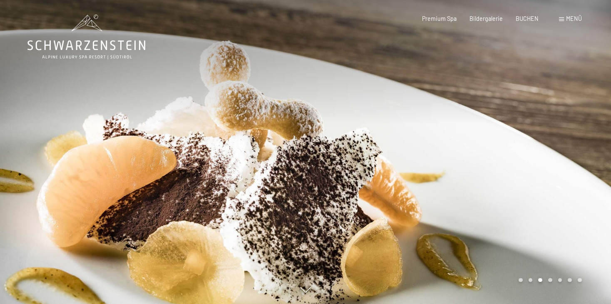
click at [17, 140] on div at bounding box center [153, 152] width 306 height 304
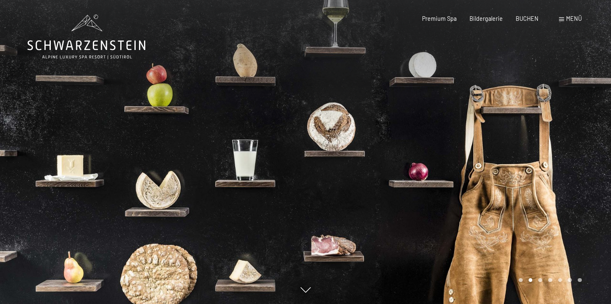
click at [17, 140] on div at bounding box center [153, 152] width 306 height 304
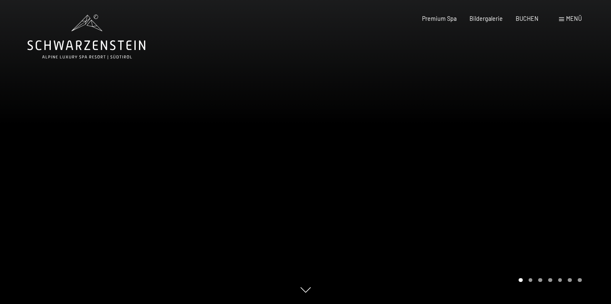
click at [562, 20] on span at bounding box center [561, 19] width 5 height 4
click at [537, 282] on div at bounding box center [459, 152] width 306 height 304
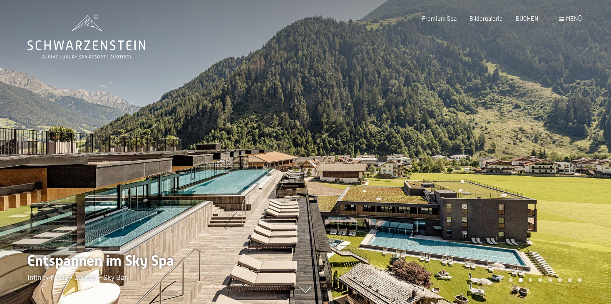
click at [537, 282] on div at bounding box center [459, 152] width 306 height 304
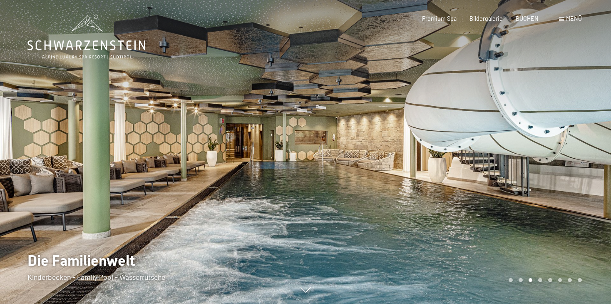
click at [537, 282] on div at bounding box center [459, 152] width 306 height 304
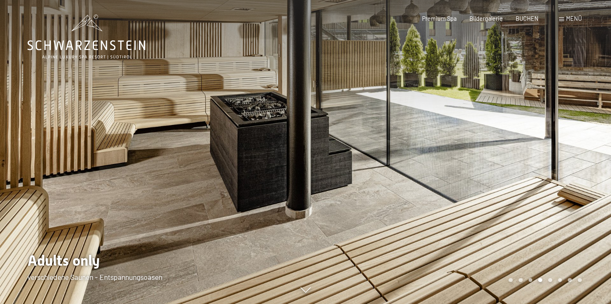
click at [537, 282] on div at bounding box center [459, 152] width 306 height 304
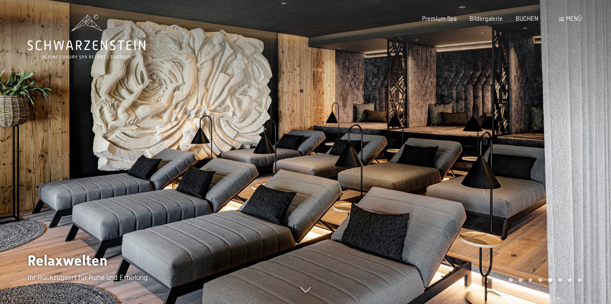
click at [537, 282] on div at bounding box center [459, 152] width 306 height 304
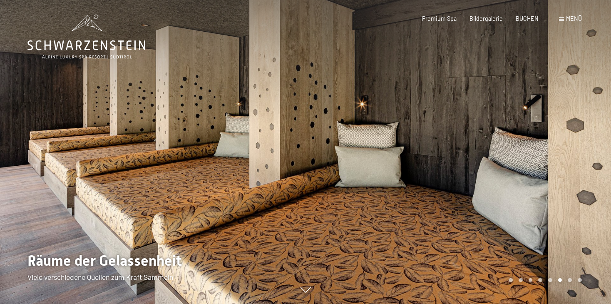
click at [537, 282] on div at bounding box center [459, 152] width 306 height 304
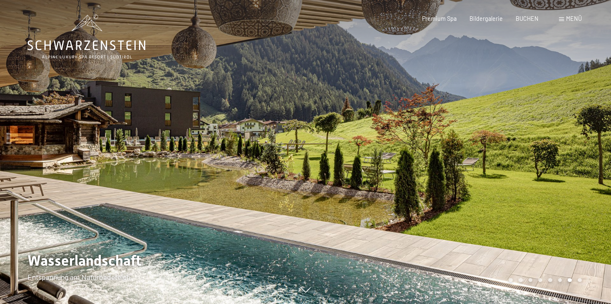
click at [537, 282] on div at bounding box center [459, 152] width 306 height 304
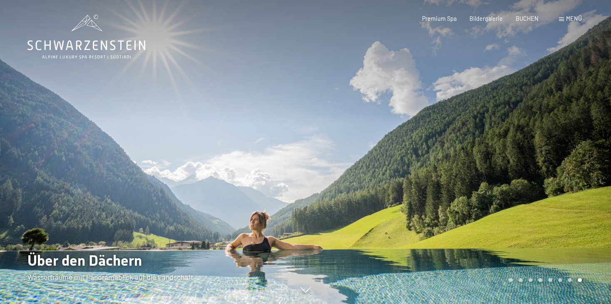
click at [537, 282] on div at bounding box center [459, 152] width 306 height 304
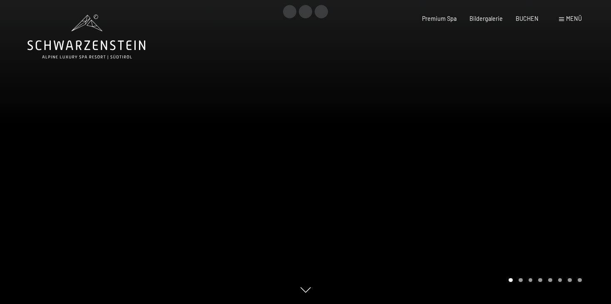
click at [537, 282] on div at bounding box center [459, 152] width 306 height 304
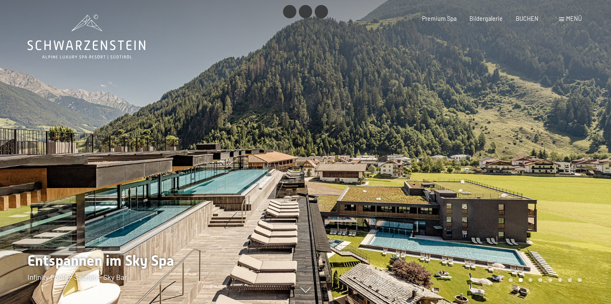
click at [537, 282] on div at bounding box center [459, 152] width 306 height 304
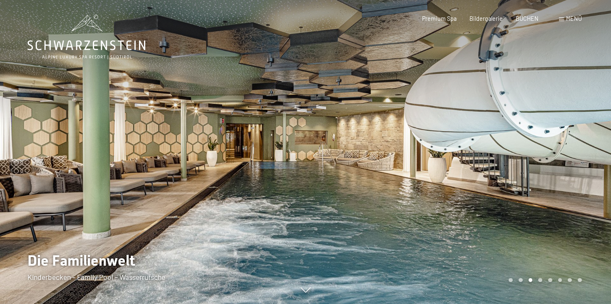
click at [537, 282] on div at bounding box center [459, 152] width 306 height 304
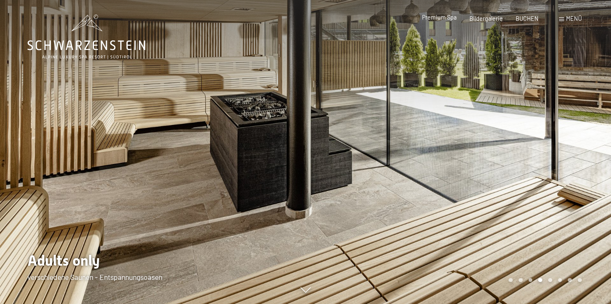
click at [443, 17] on span "Premium Spa" at bounding box center [439, 17] width 35 height 7
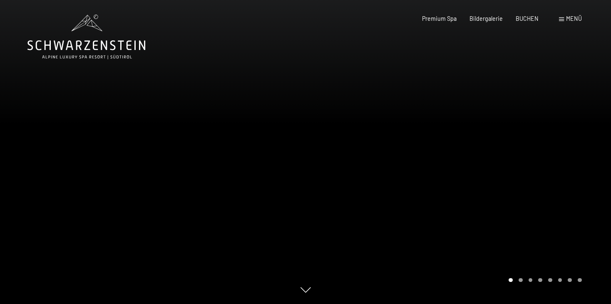
click at [540, 274] on div at bounding box center [459, 152] width 306 height 304
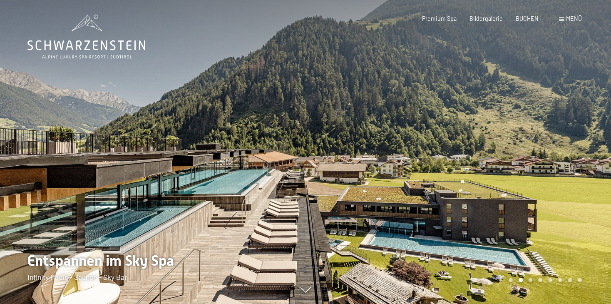
click at [540, 274] on div at bounding box center [459, 152] width 306 height 304
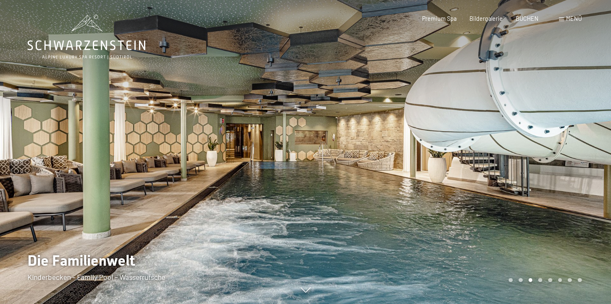
click at [540, 274] on div at bounding box center [459, 152] width 306 height 304
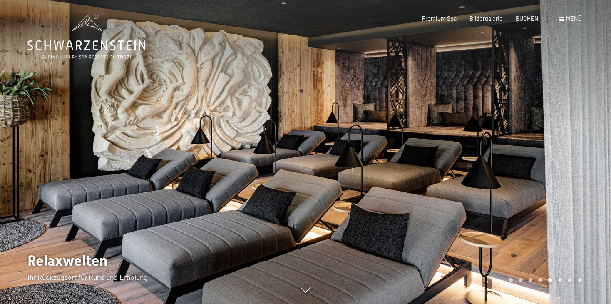
click at [540, 274] on div at bounding box center [459, 152] width 306 height 304
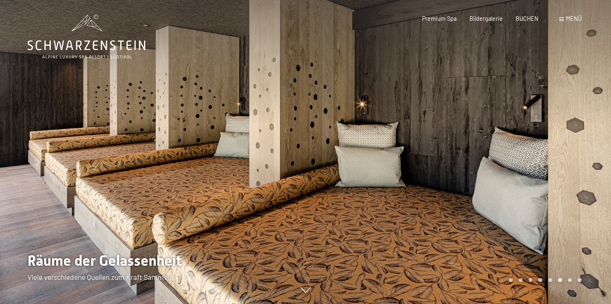
click at [569, 20] on span "Menü" at bounding box center [574, 18] width 16 height 7
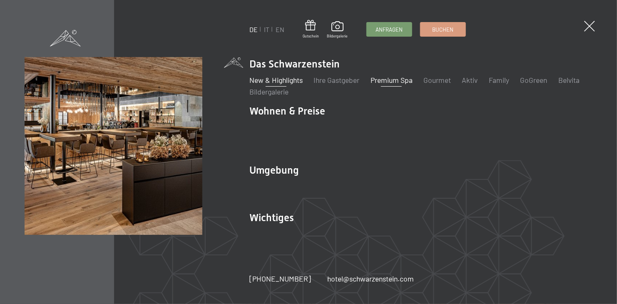
click at [284, 85] on link "New & Highlights" at bounding box center [275, 79] width 53 height 9
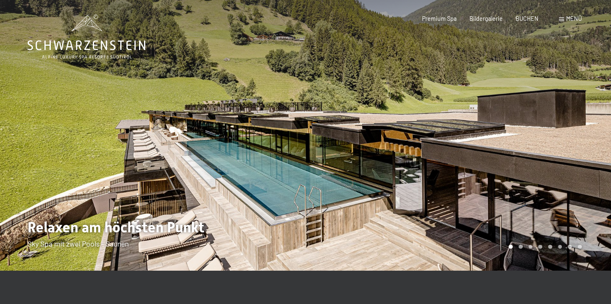
click at [17, 118] on div at bounding box center [153, 135] width 306 height 271
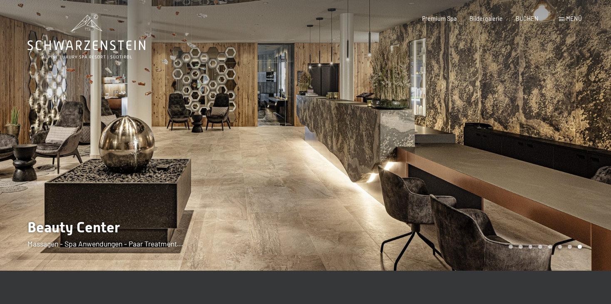
click at [17, 118] on div at bounding box center [153, 135] width 306 height 271
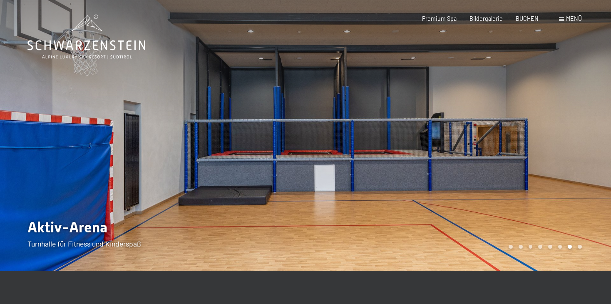
click at [17, 118] on div at bounding box center [153, 135] width 306 height 271
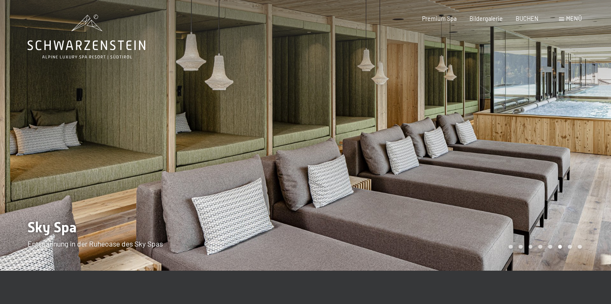
click at [17, 118] on div at bounding box center [153, 135] width 306 height 271
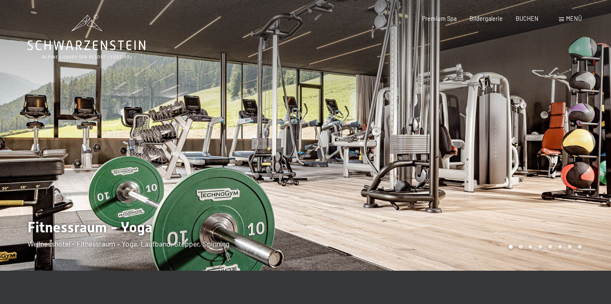
click at [534, 124] on div at bounding box center [459, 135] width 306 height 271
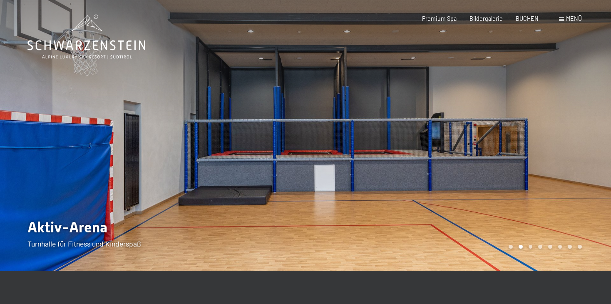
click at [567, 133] on div at bounding box center [459, 135] width 306 height 271
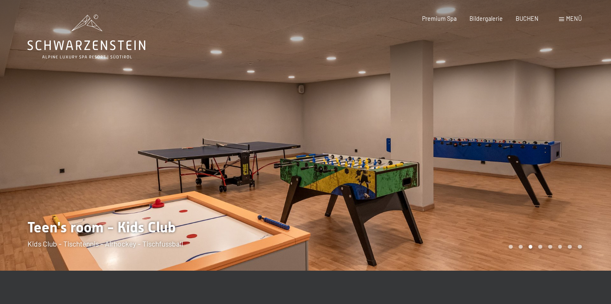
click at [567, 133] on div at bounding box center [459, 135] width 306 height 271
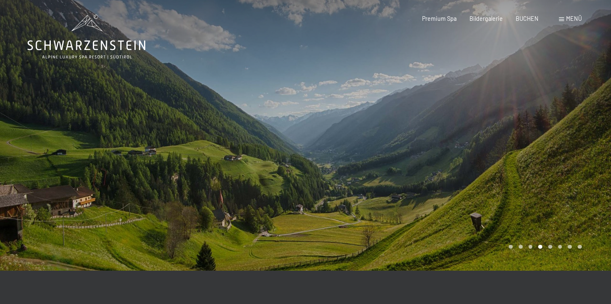
click at [567, 133] on div at bounding box center [459, 135] width 306 height 271
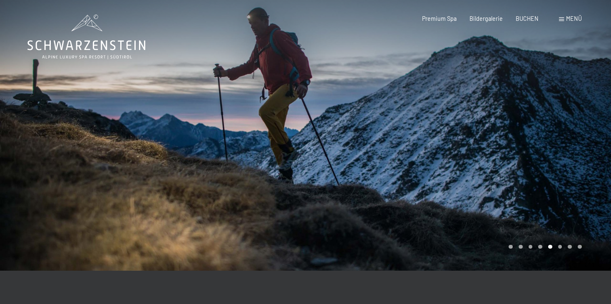
click at [584, 124] on div at bounding box center [459, 135] width 306 height 271
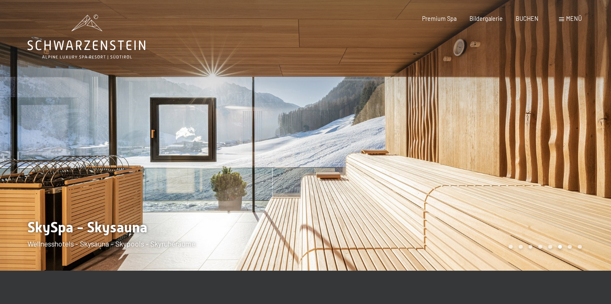
click at [584, 124] on div at bounding box center [459, 135] width 306 height 271
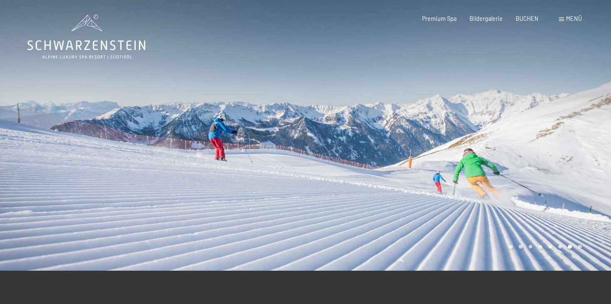
click at [584, 124] on div at bounding box center [459, 135] width 306 height 271
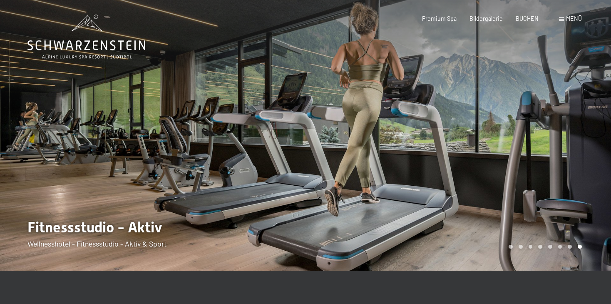
click at [584, 124] on div at bounding box center [459, 135] width 306 height 271
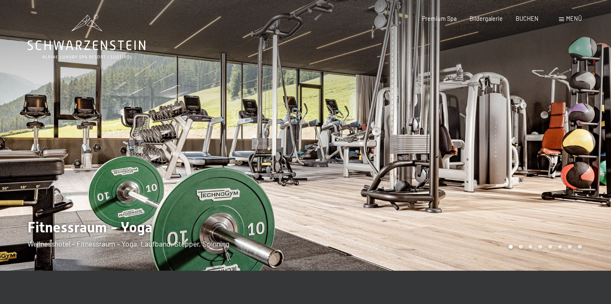
click at [584, 124] on div at bounding box center [459, 135] width 306 height 271
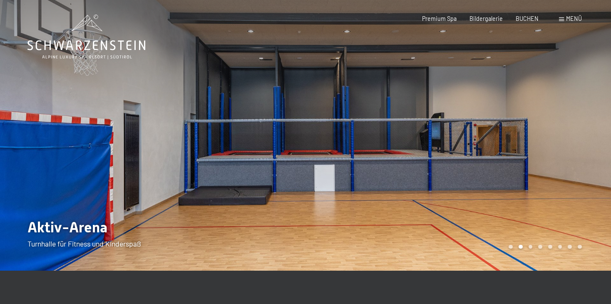
click at [584, 124] on div at bounding box center [459, 135] width 306 height 271
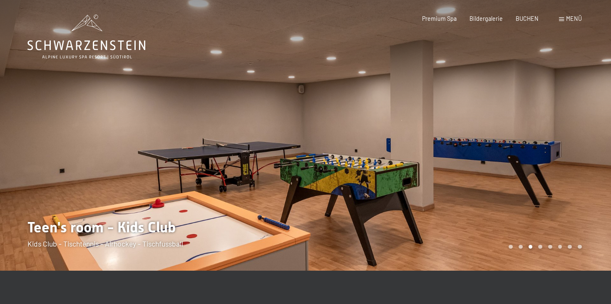
click at [562, 20] on span at bounding box center [561, 19] width 5 height 4
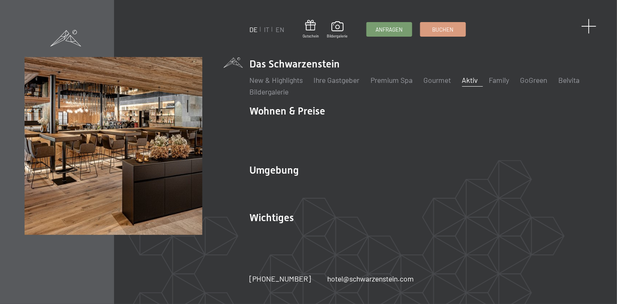
click at [587, 28] on span at bounding box center [589, 26] width 15 height 15
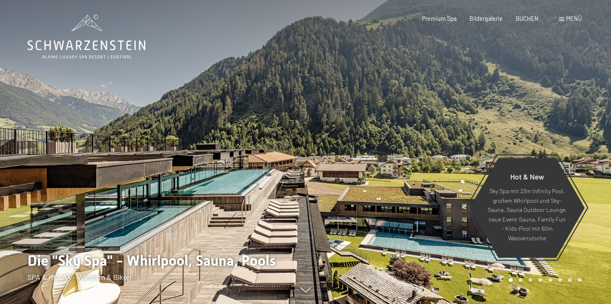
click at [562, 19] on span at bounding box center [561, 19] width 5 height 4
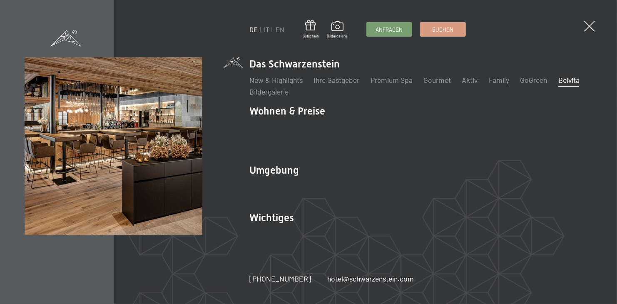
click at [558, 85] on link "Belvita" at bounding box center [568, 79] width 21 height 9
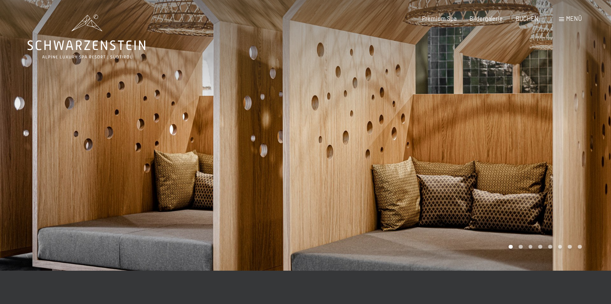
click at [549, 145] on div at bounding box center [459, 135] width 306 height 271
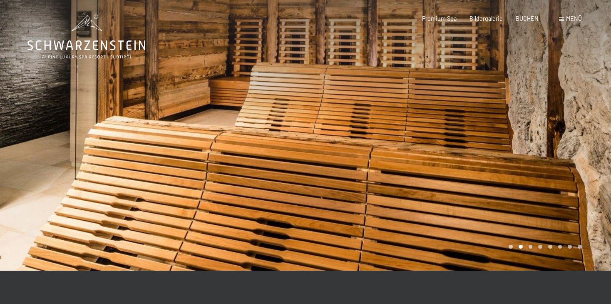
click at [549, 145] on div at bounding box center [459, 135] width 306 height 271
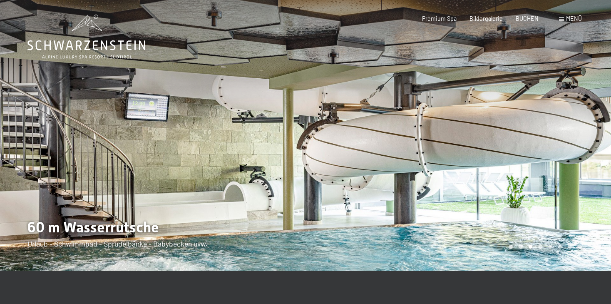
click at [549, 145] on div at bounding box center [459, 135] width 306 height 271
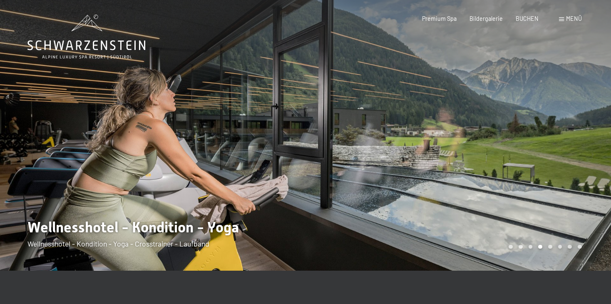
click at [549, 145] on div at bounding box center [459, 135] width 306 height 271
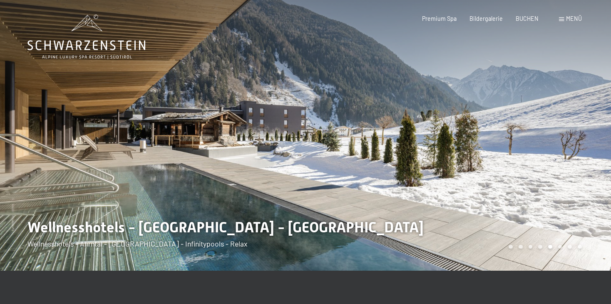
click at [549, 145] on div at bounding box center [459, 135] width 306 height 271
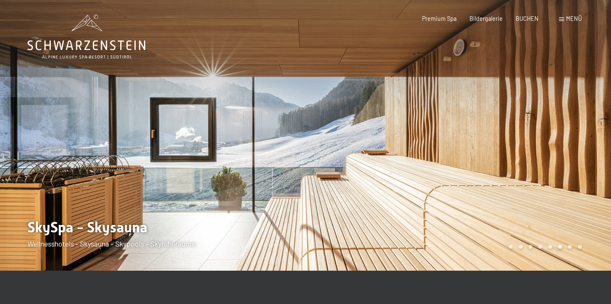
click at [549, 145] on div at bounding box center [459, 135] width 306 height 271
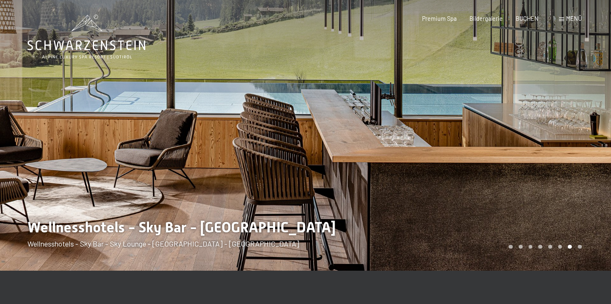
click at [549, 145] on div at bounding box center [459, 135] width 306 height 271
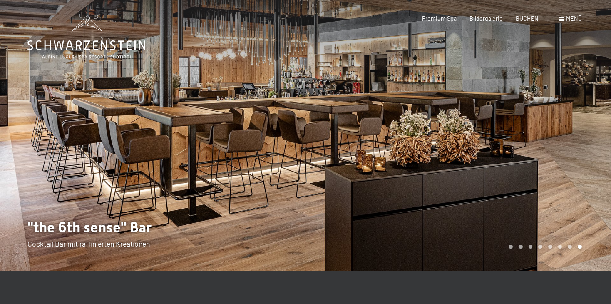
click at [563, 21] on span at bounding box center [561, 19] width 5 height 4
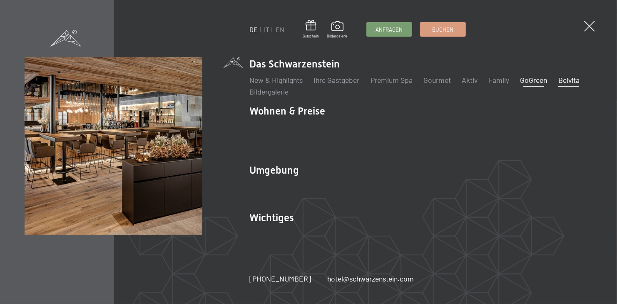
click at [533, 85] on link "GoGreen" at bounding box center [533, 79] width 27 height 9
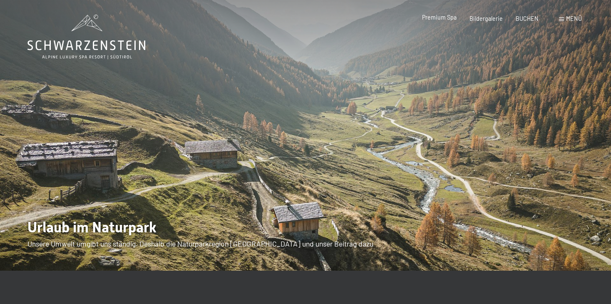
click at [448, 16] on span "Premium Spa" at bounding box center [439, 17] width 35 height 7
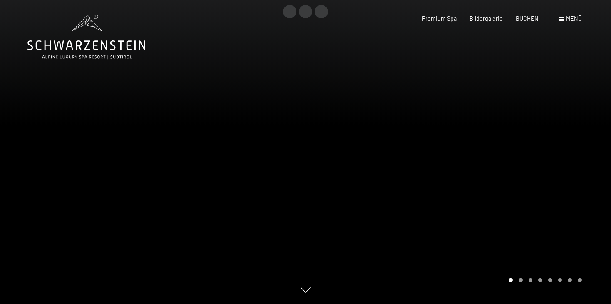
click at [580, 158] on div at bounding box center [459, 152] width 306 height 304
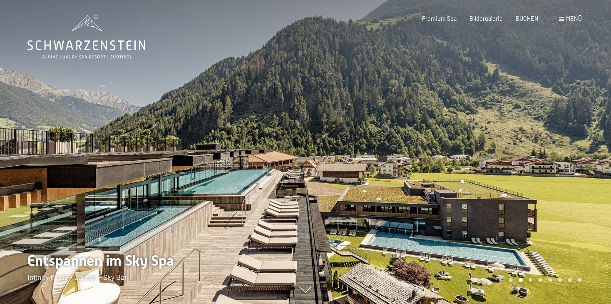
click at [580, 158] on div at bounding box center [459, 152] width 306 height 304
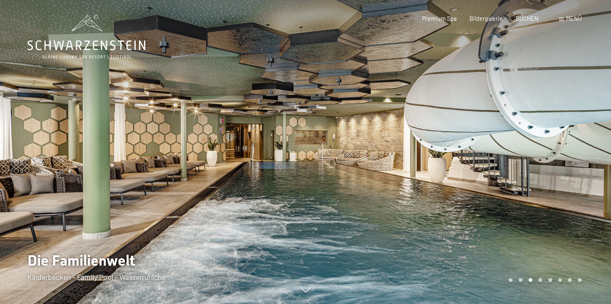
click at [580, 158] on div at bounding box center [459, 152] width 306 height 304
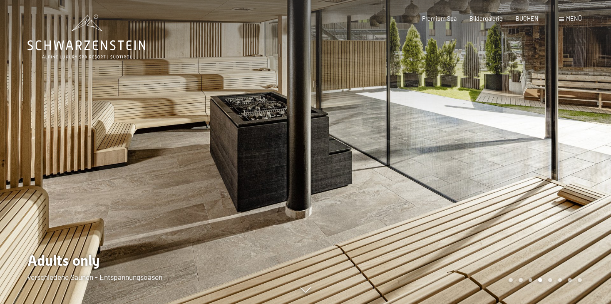
click at [580, 158] on div at bounding box center [459, 152] width 306 height 304
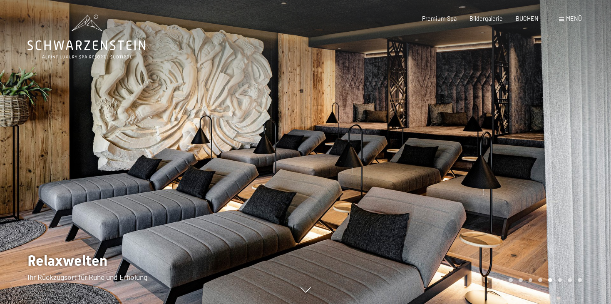
click at [580, 158] on div at bounding box center [459, 152] width 306 height 304
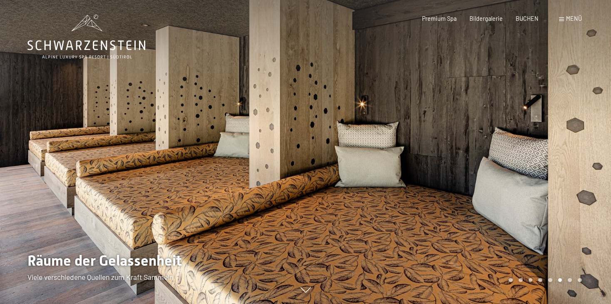
click at [580, 158] on div at bounding box center [459, 152] width 306 height 304
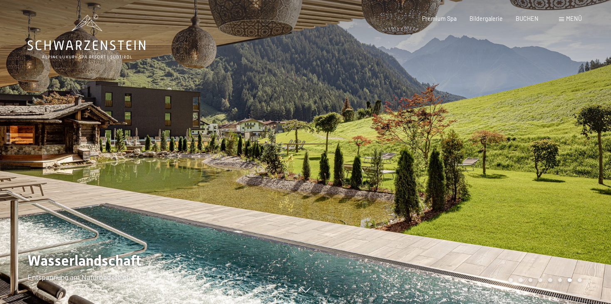
click at [580, 158] on div at bounding box center [459, 152] width 306 height 304
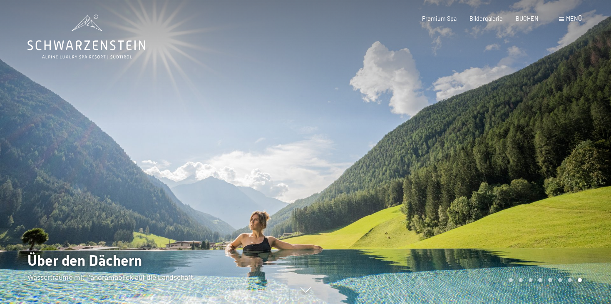
click at [580, 158] on div at bounding box center [459, 152] width 306 height 304
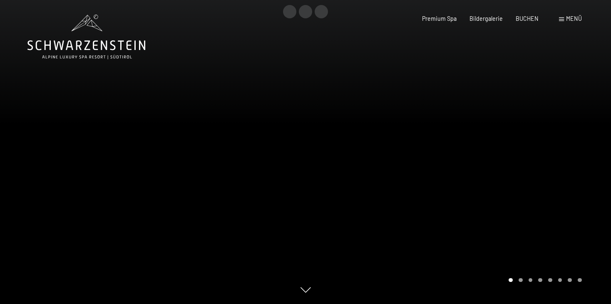
click at [580, 158] on div at bounding box center [459, 152] width 306 height 304
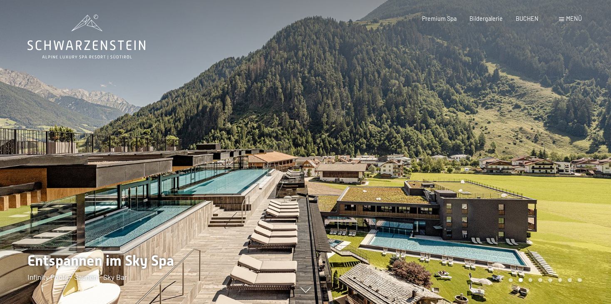
click at [580, 158] on div at bounding box center [459, 152] width 306 height 304
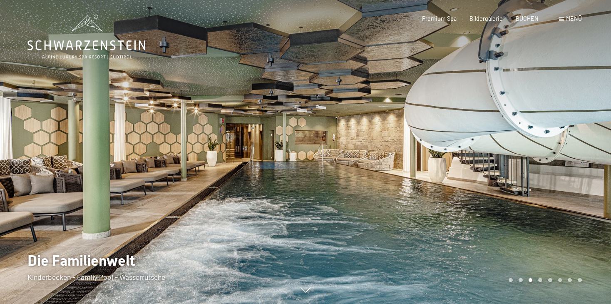
click at [580, 158] on div at bounding box center [459, 152] width 306 height 304
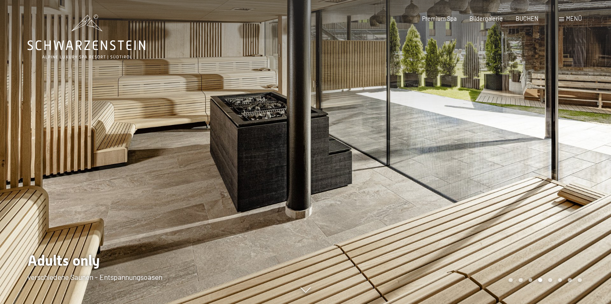
click at [562, 19] on span at bounding box center [561, 19] width 5 height 4
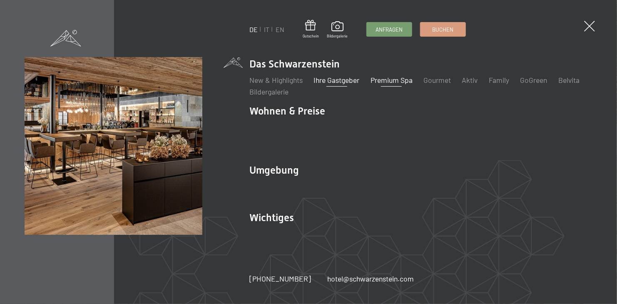
click at [331, 85] on link "Ihre Gastgeber" at bounding box center [337, 79] width 46 height 9
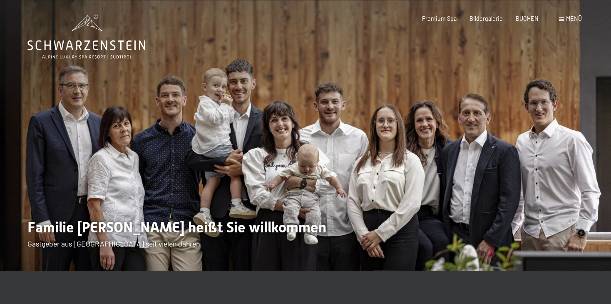
click at [562, 17] on span at bounding box center [561, 19] width 5 height 4
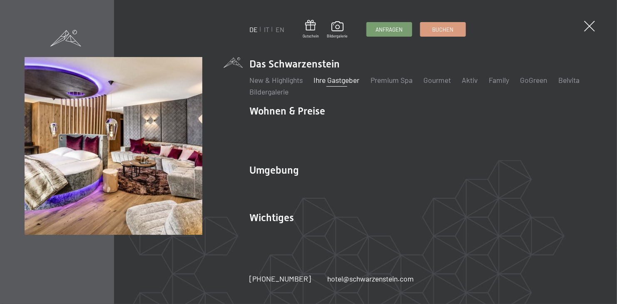
click at [121, 149] on img at bounding box center [102, 102] width 205 height 205
click at [200, 124] on img at bounding box center [102, 102] width 205 height 205
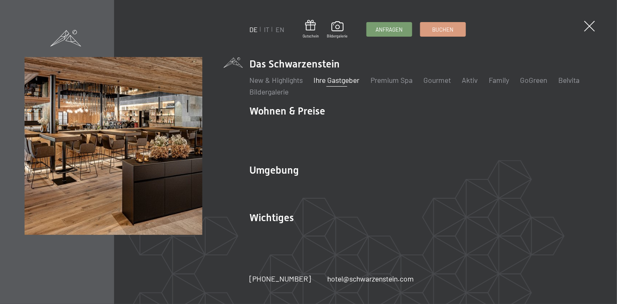
click at [128, 139] on img at bounding box center [102, 102] width 205 height 205
click at [69, 36] on span at bounding box center [65, 37] width 31 height 16
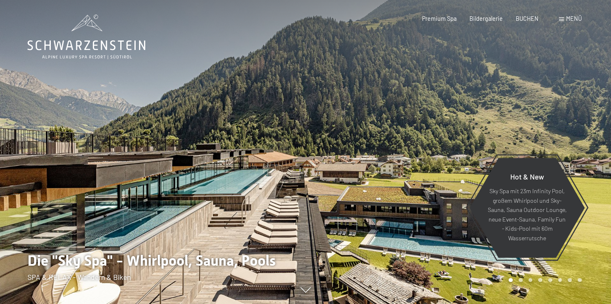
click at [86, 23] on icon at bounding box center [81, 23] width 19 height 17
click at [86, 26] on icon at bounding box center [86, 37] width 118 height 45
click at [81, 50] on icon at bounding box center [86, 37] width 118 height 45
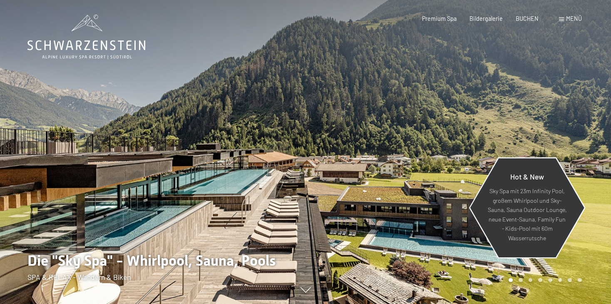
click at [519, 207] on p "Sky Spa mit 23m Infinity Pool, großem Whirlpool und Sky-Sauna, Sauna Outdoor Lo…" at bounding box center [527, 215] width 80 height 56
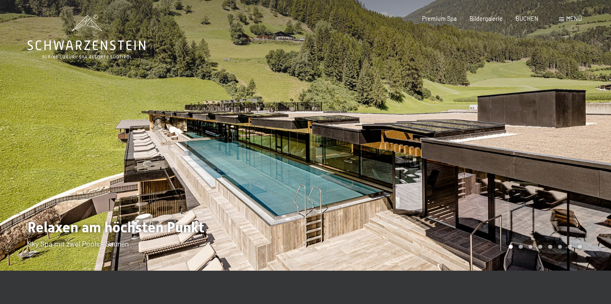
click at [597, 141] on div at bounding box center [459, 135] width 306 height 271
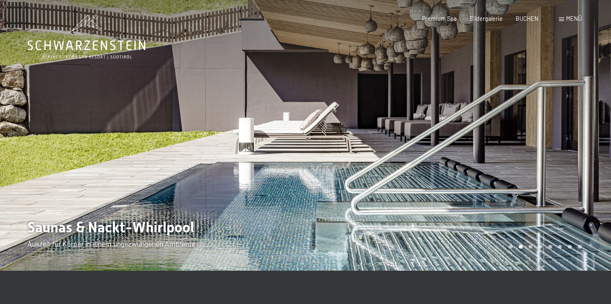
click at [597, 141] on div at bounding box center [459, 135] width 306 height 271
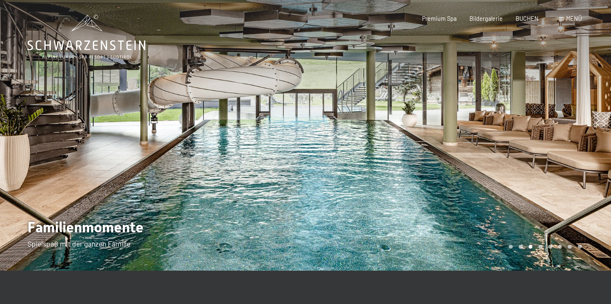
click at [597, 141] on div at bounding box center [459, 135] width 306 height 271
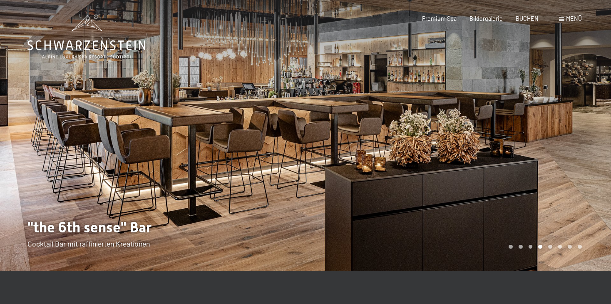
click at [597, 141] on div at bounding box center [459, 135] width 306 height 271
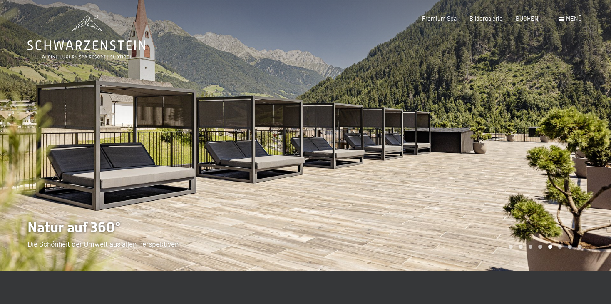
click at [597, 141] on div at bounding box center [459, 135] width 306 height 271
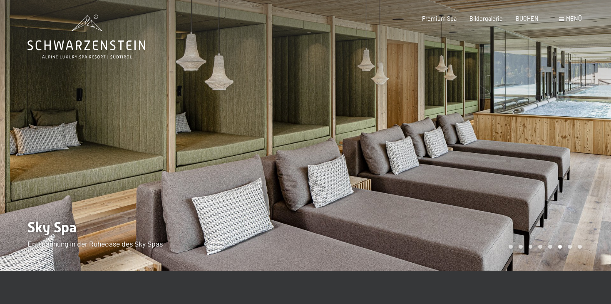
click at [597, 141] on div at bounding box center [459, 135] width 306 height 271
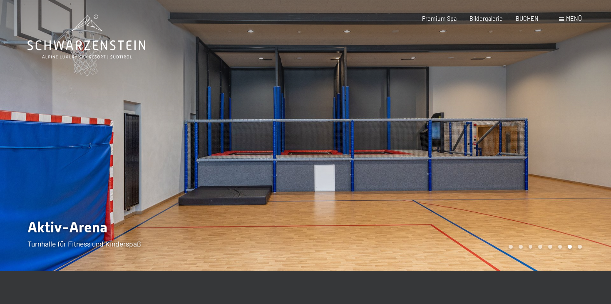
click at [597, 141] on div at bounding box center [459, 135] width 306 height 271
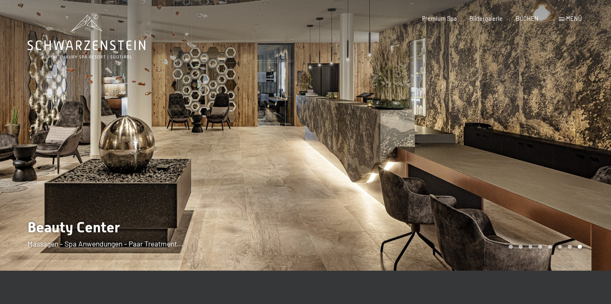
click at [577, 81] on div at bounding box center [459, 135] width 306 height 271
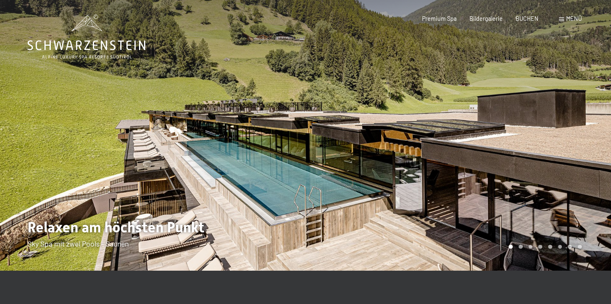
click at [35, 93] on div at bounding box center [153, 135] width 306 height 271
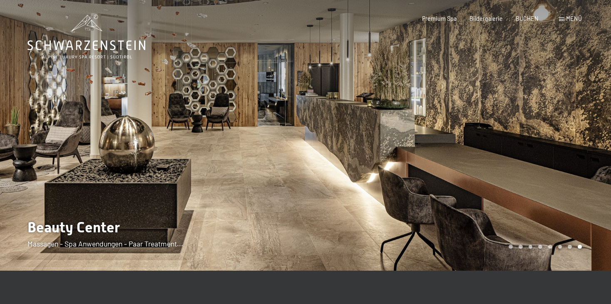
click at [35, 93] on div at bounding box center [153, 135] width 306 height 271
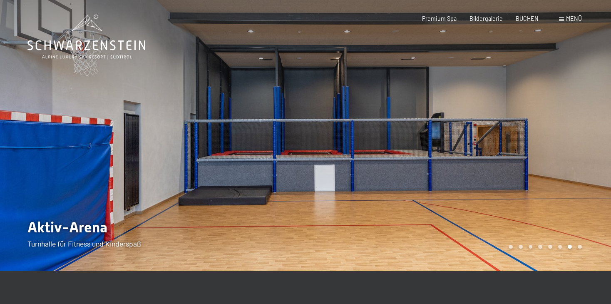
click at [286, 4] on header "Buchen Anfragen Premium Spa Bildergalerie BUCHEN Menü DE IT EN Gutschein Bilder…" at bounding box center [305, 7] width 611 height 15
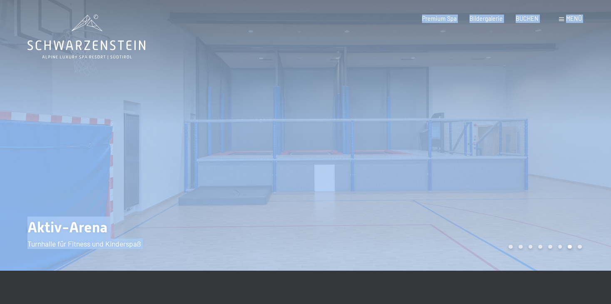
drag, startPoint x: 286, startPoint y: 4, endPoint x: 231, endPoint y: 194, distance: 198.5
click at [43, 252] on div at bounding box center [153, 135] width 306 height 271
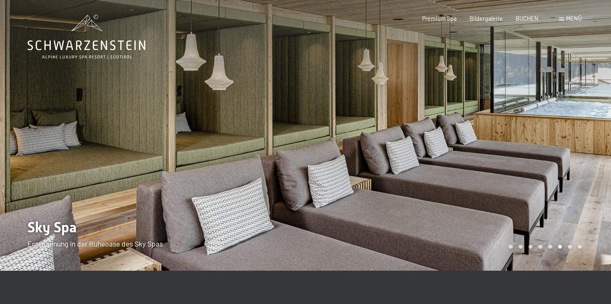
click at [579, 156] on div at bounding box center [459, 135] width 306 height 271
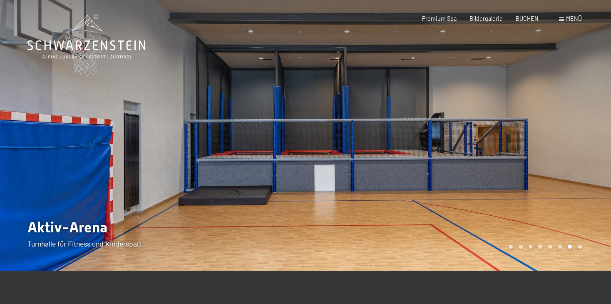
click at [579, 156] on div at bounding box center [459, 135] width 306 height 271
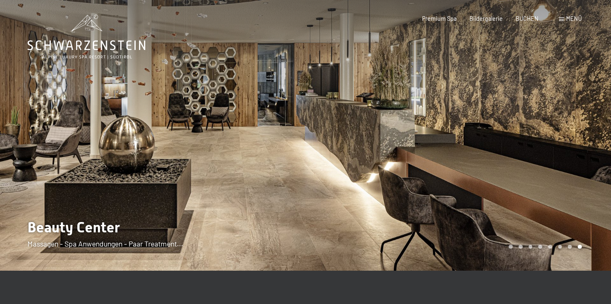
click at [563, 20] on span at bounding box center [561, 19] width 5 height 4
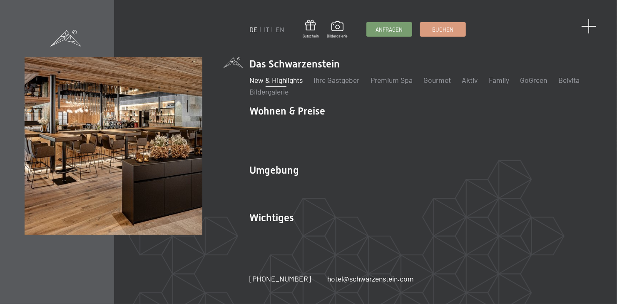
click at [589, 26] on span at bounding box center [589, 26] width 15 height 15
